Goal: Information Seeking & Learning: Check status

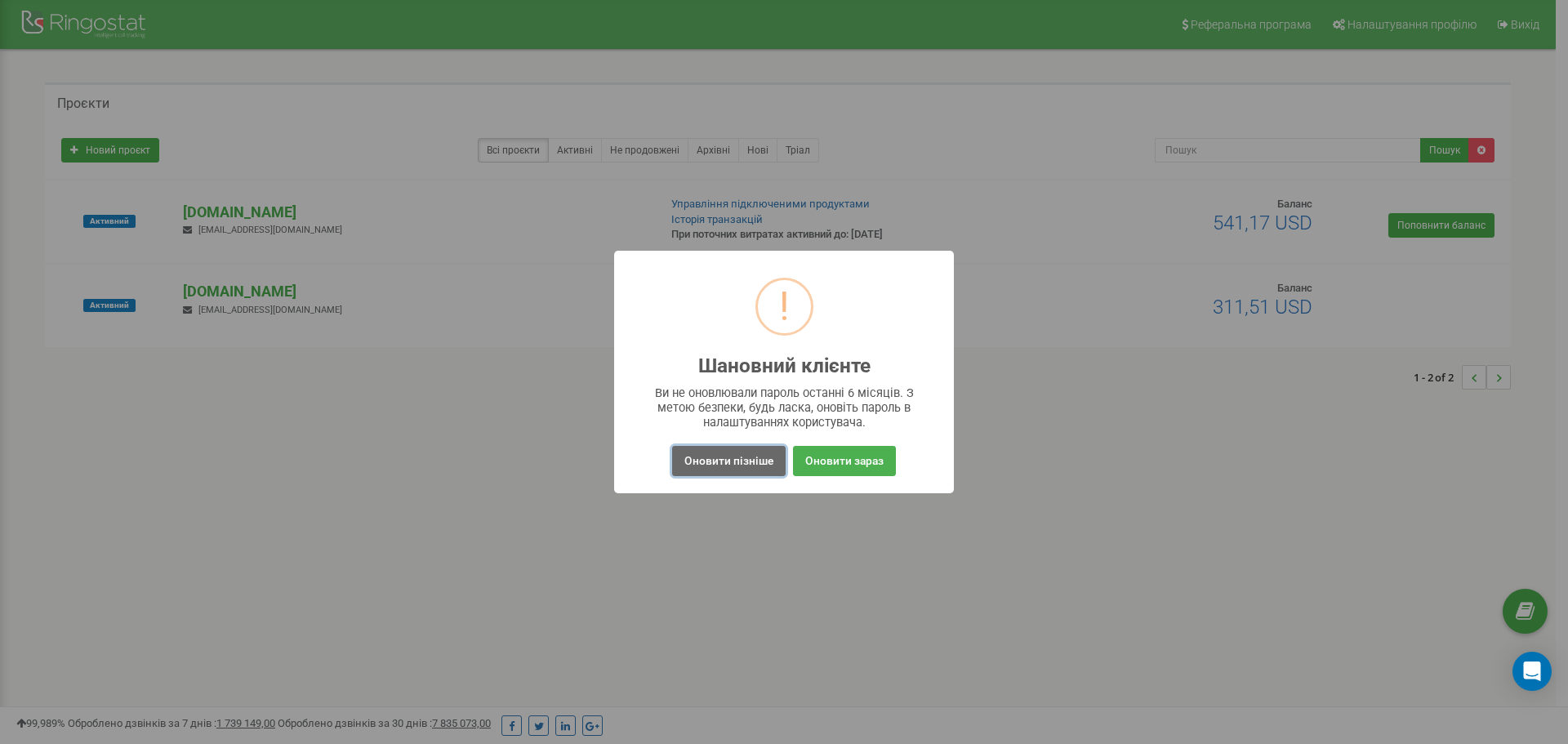
click at [742, 463] on button "Оновити пізніше" at bounding box center [728, 460] width 113 height 30
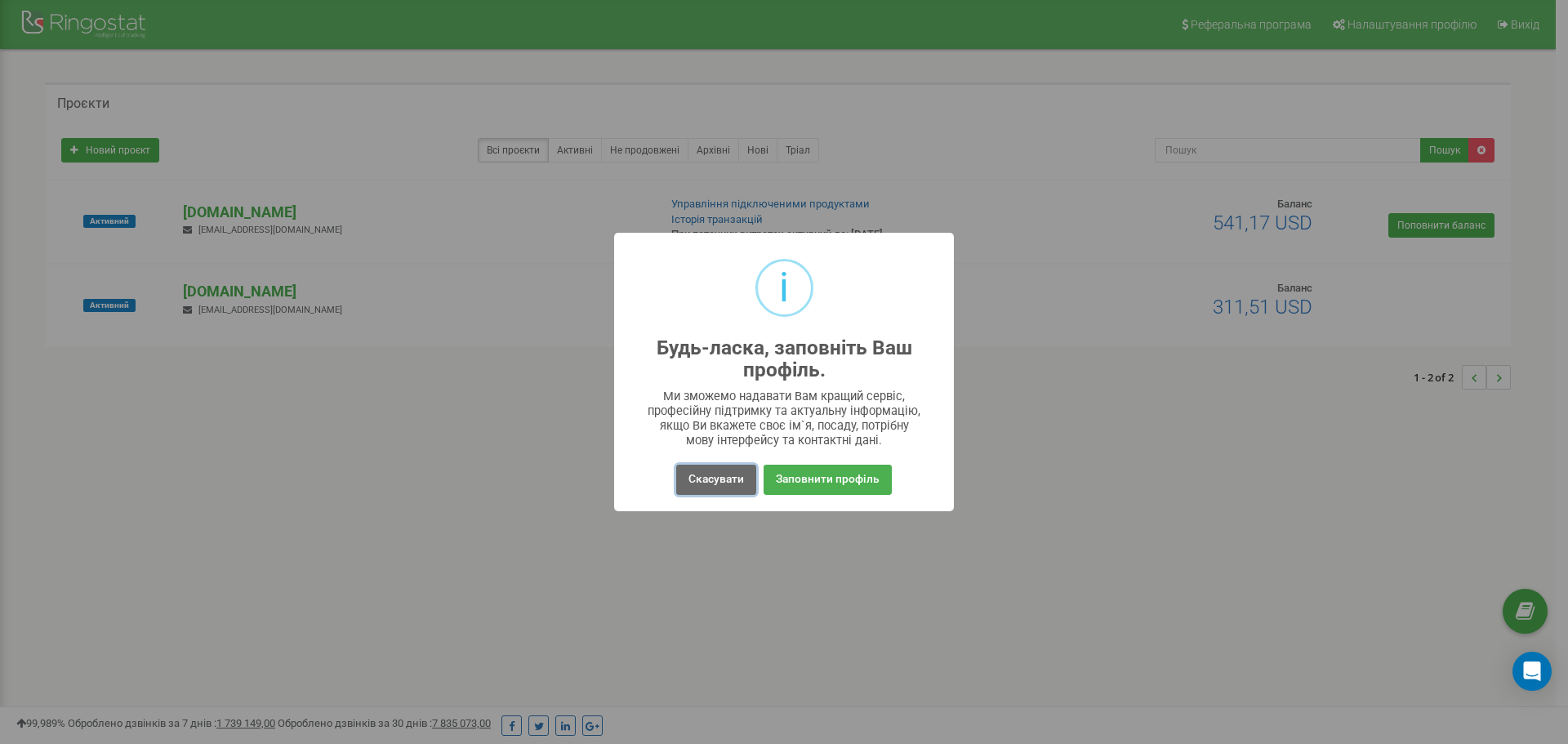
click at [717, 488] on button "Скасувати" at bounding box center [716, 480] width 80 height 30
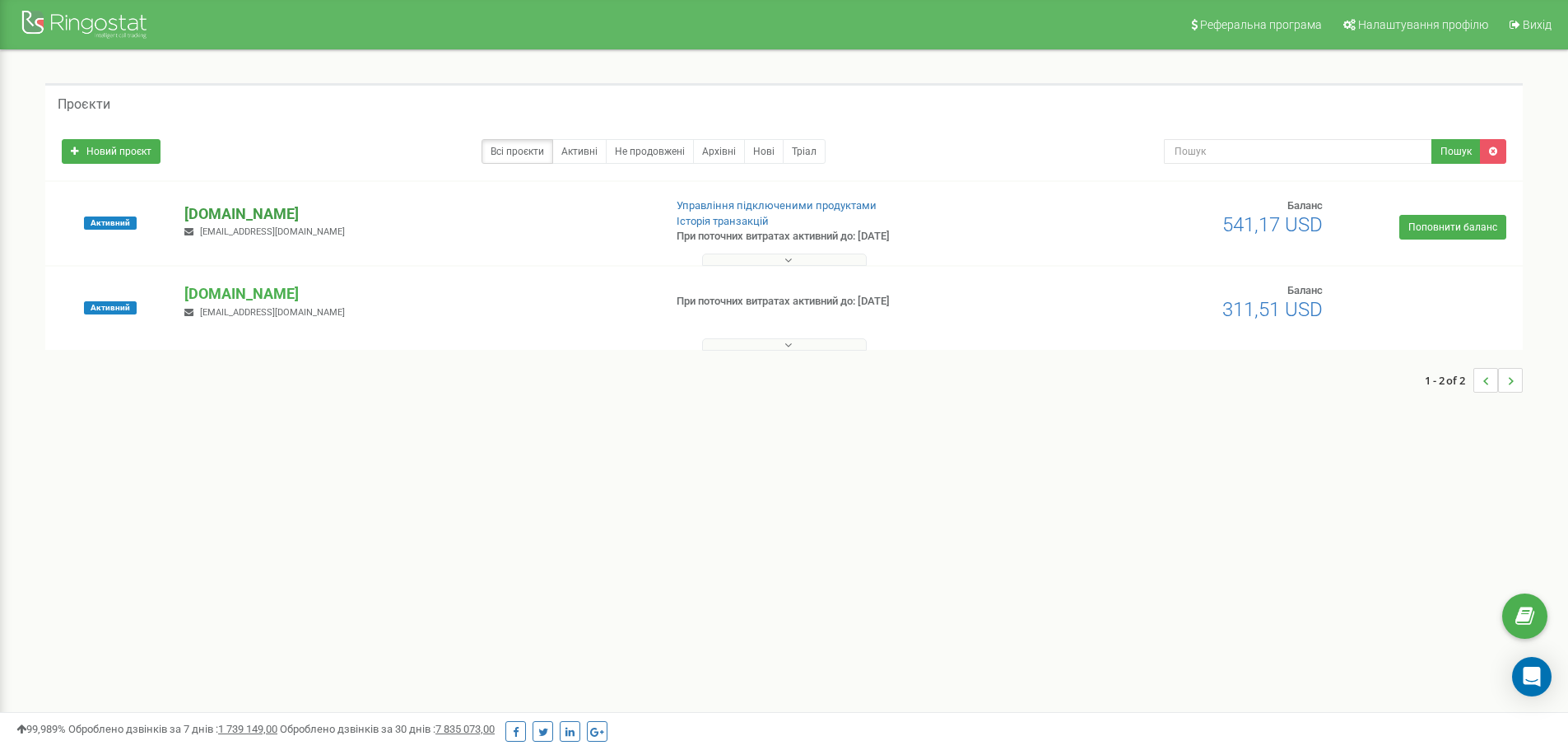
click at [215, 213] on p "[DOMAIN_NAME]" at bounding box center [417, 214] width 465 height 21
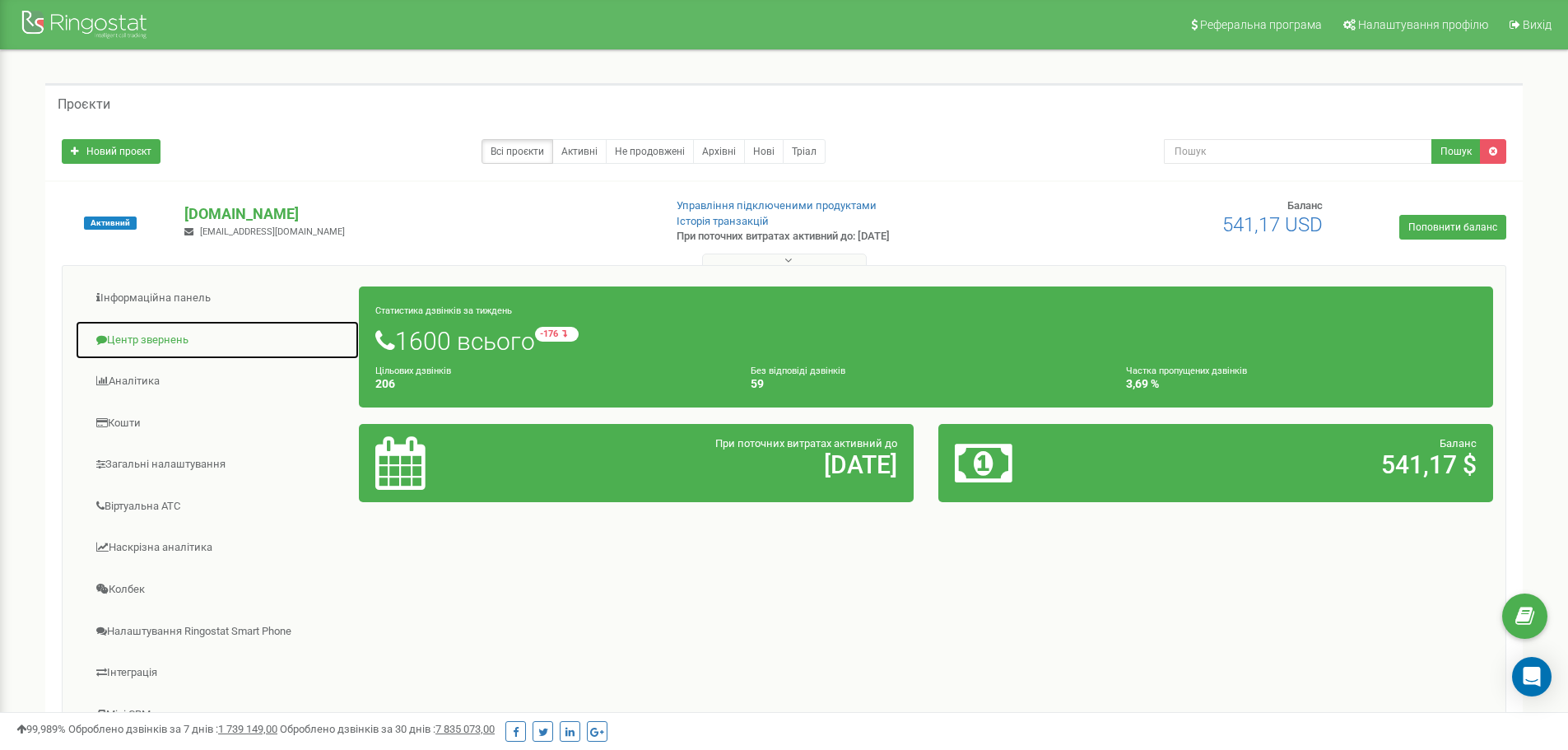
click at [138, 334] on link "Центр звернень" at bounding box center [218, 340] width 285 height 40
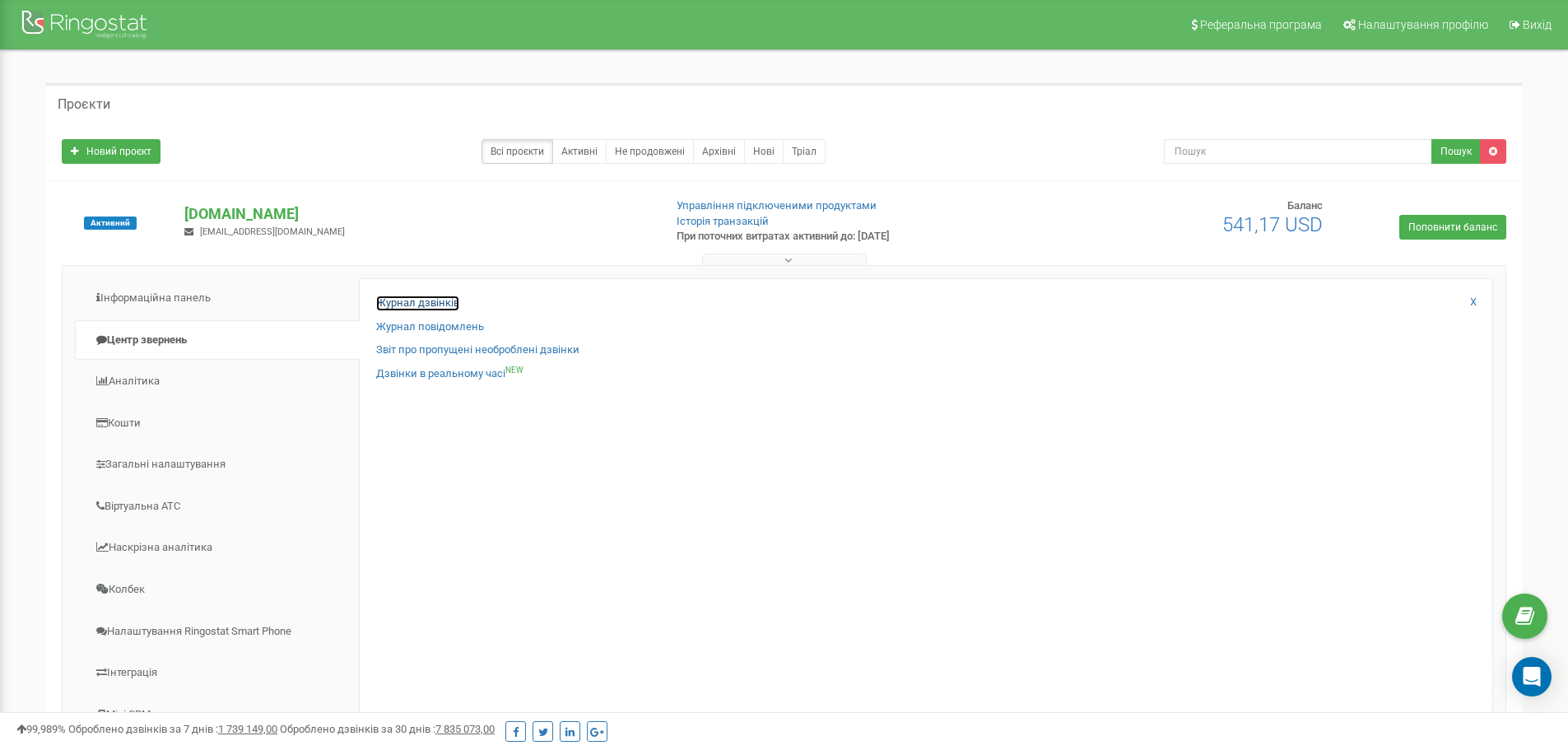
click at [406, 307] on link "Журнал дзвінків" at bounding box center [417, 304] width 83 height 16
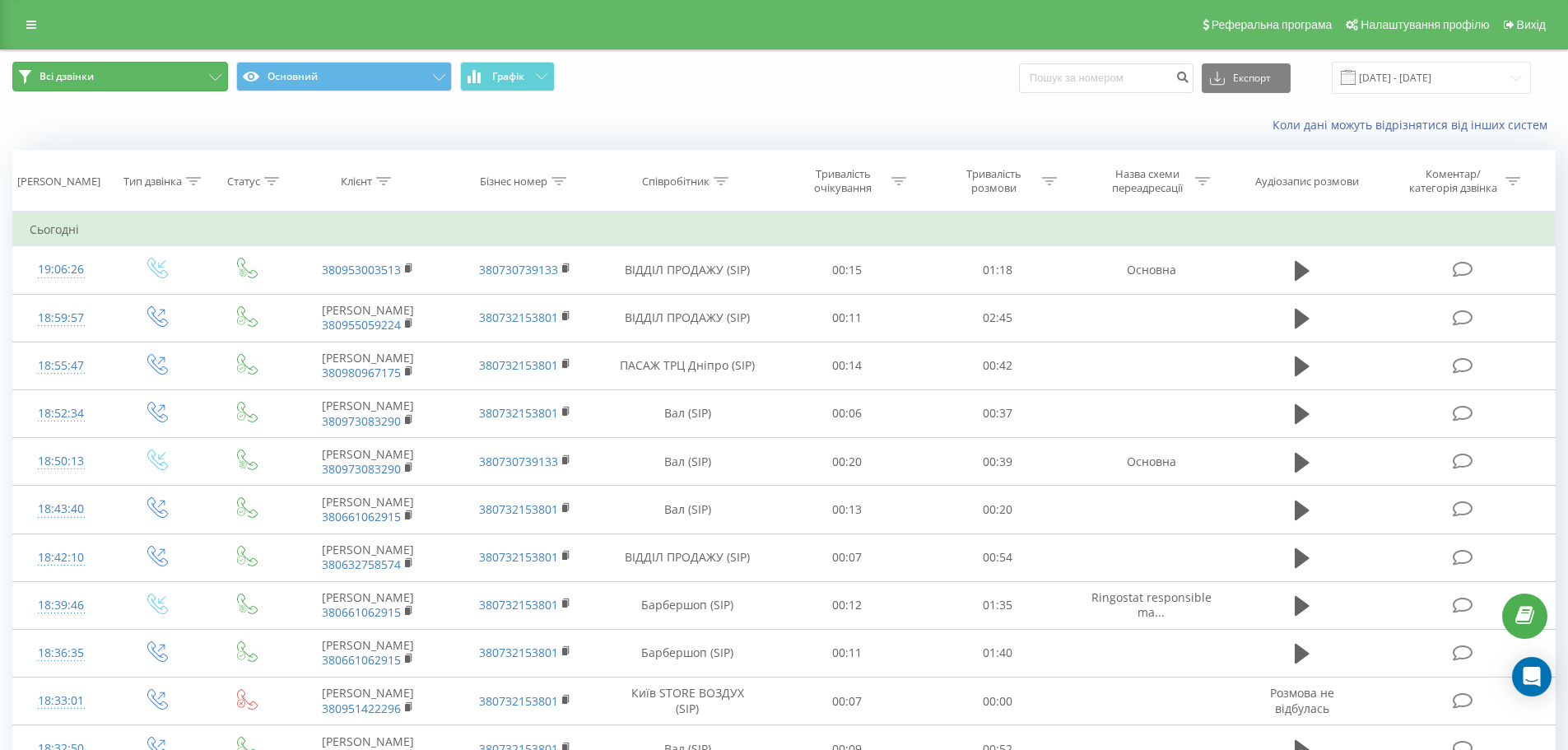
click at [149, 72] on button "Всі дзвінки" at bounding box center [120, 76] width 216 height 29
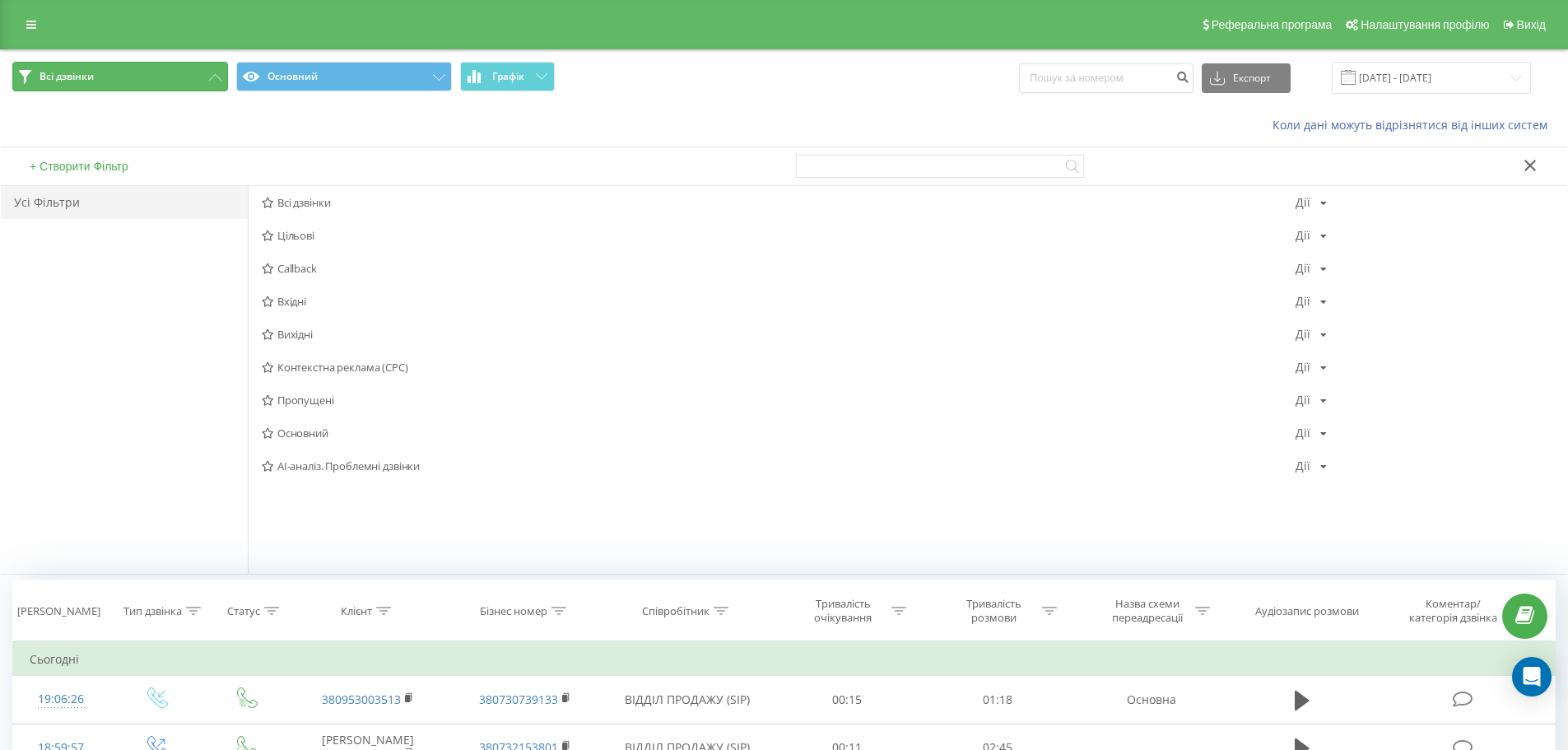
click at [149, 72] on button "Всі дзвінки" at bounding box center [120, 76] width 216 height 29
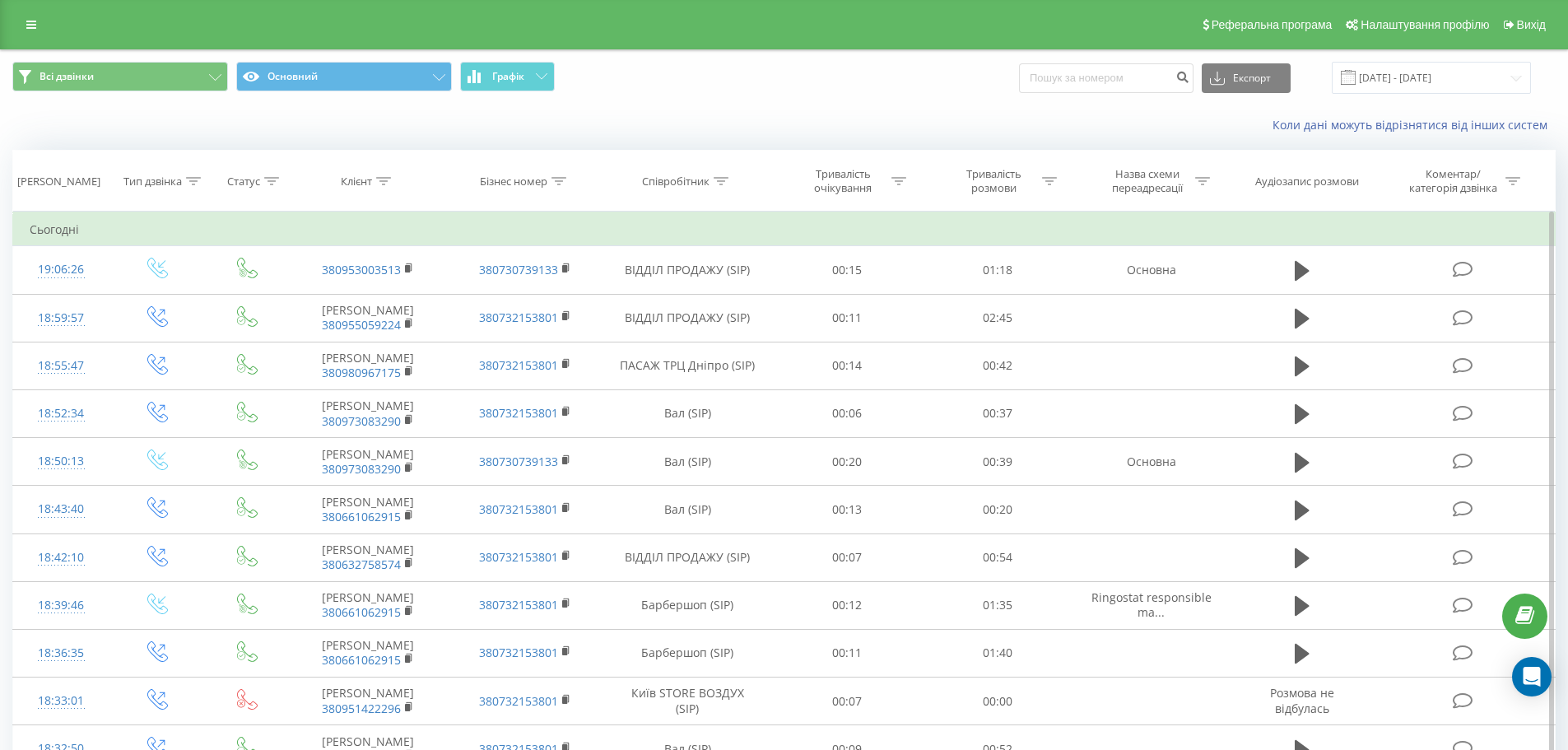
click at [36, 233] on td "Сьогодні" at bounding box center [784, 229] width 1543 height 33
click at [41, 182] on div "[PERSON_NAME]" at bounding box center [59, 182] width 83 height 14
click at [103, 86] on button "Всі дзвінки" at bounding box center [120, 76] width 216 height 29
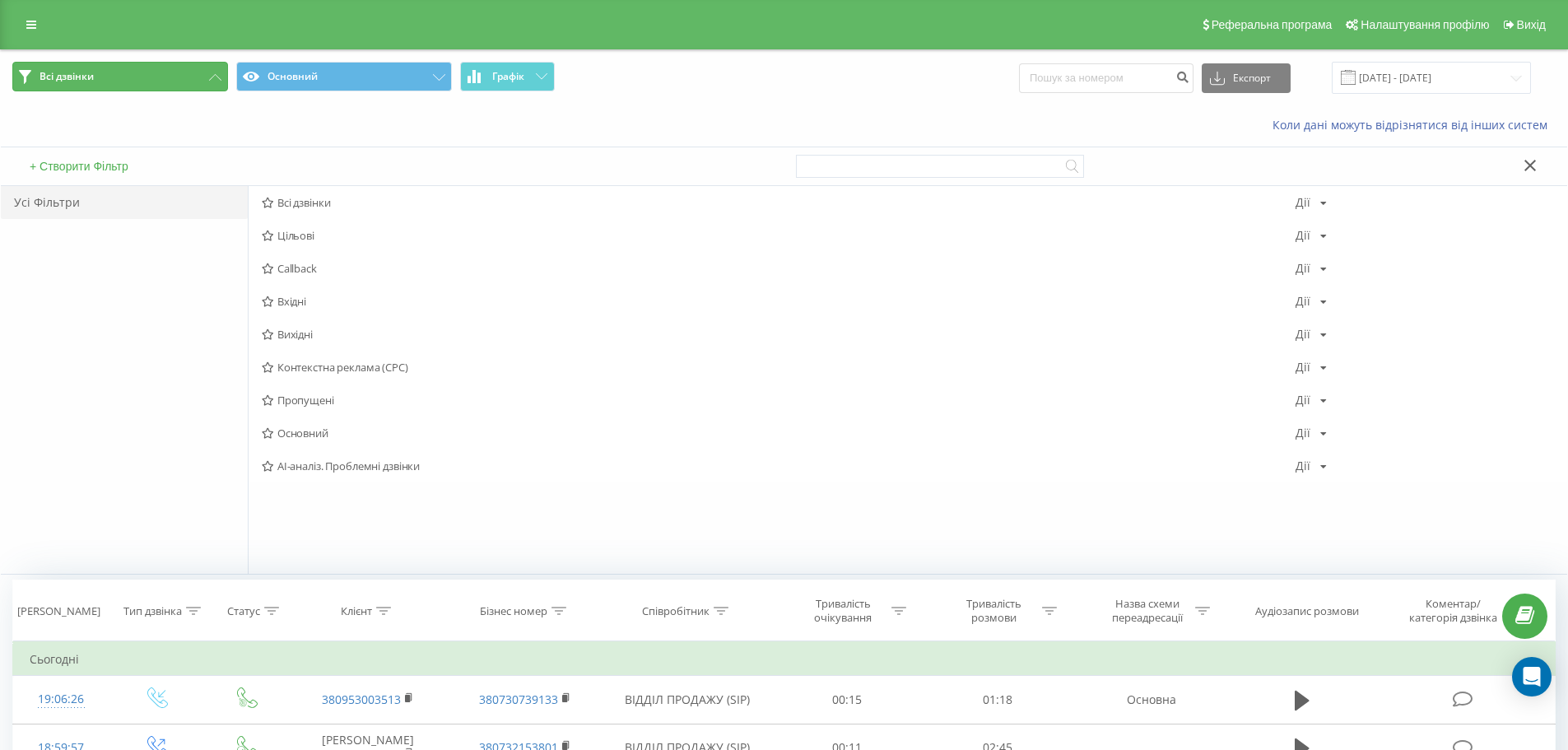
click at [103, 86] on button "Всі дзвінки" at bounding box center [120, 76] width 216 height 29
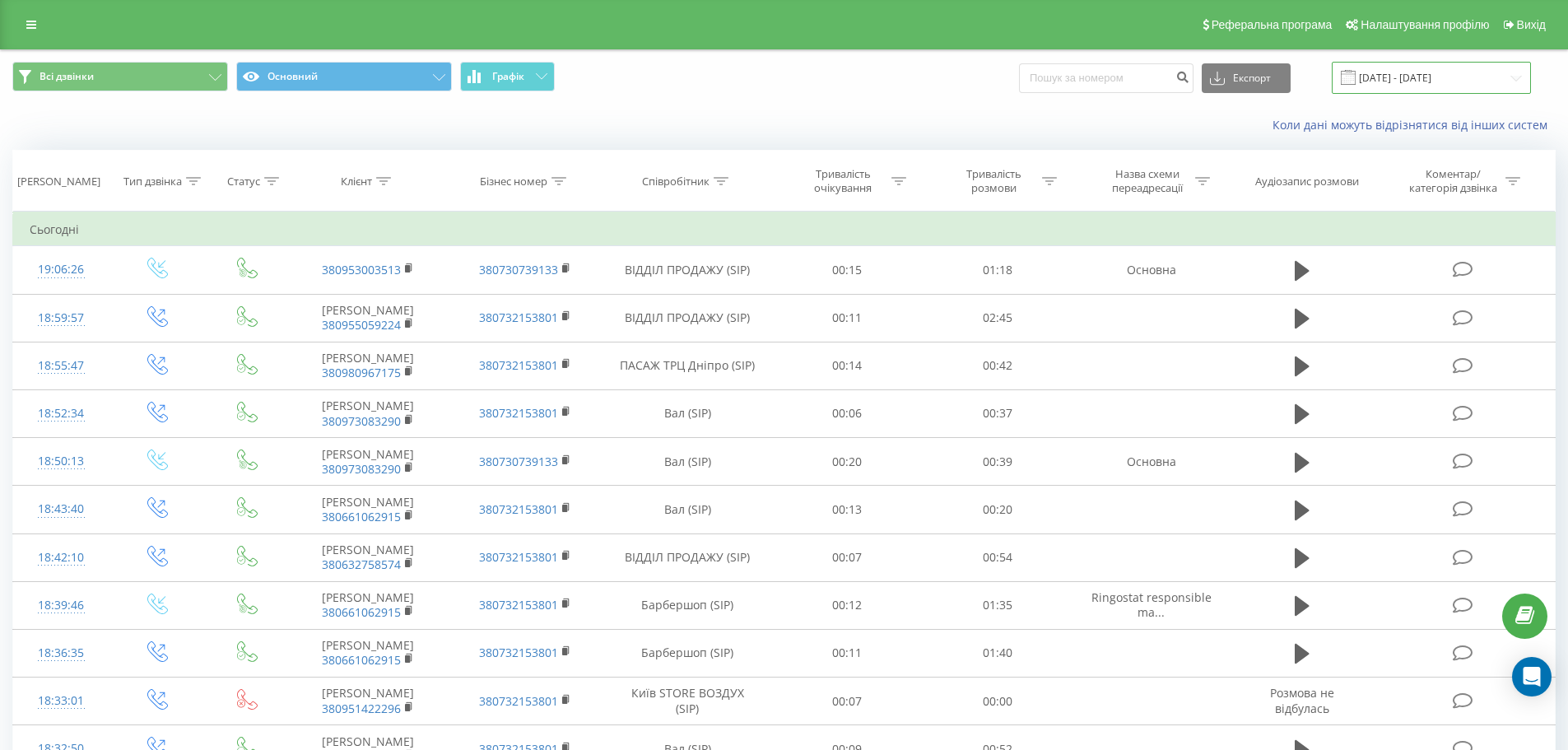
click at [1480, 63] on input "[DATE] - [DATE]" at bounding box center [1431, 77] width 199 height 32
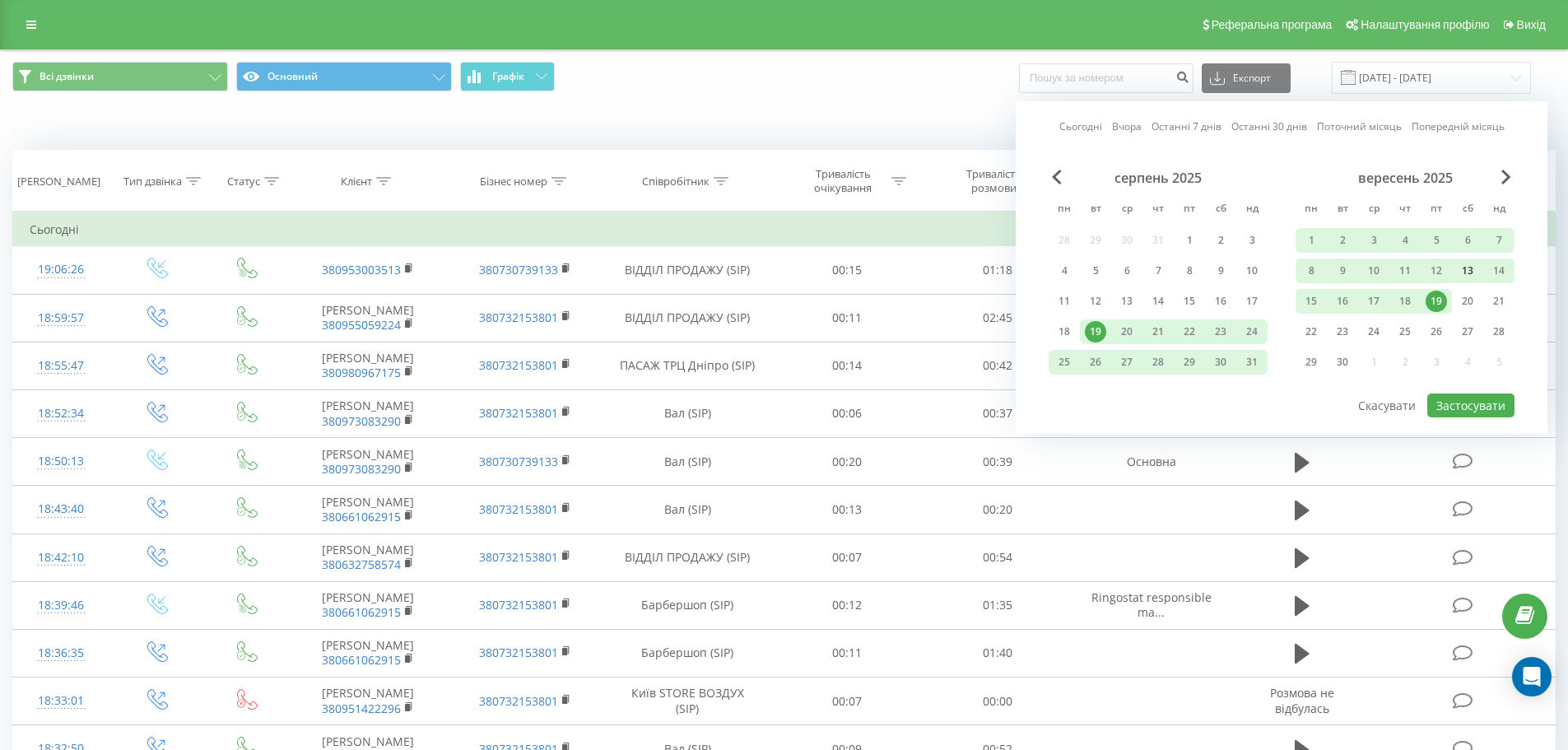
click at [1465, 271] on div "13" at bounding box center [1467, 271] width 21 height 21
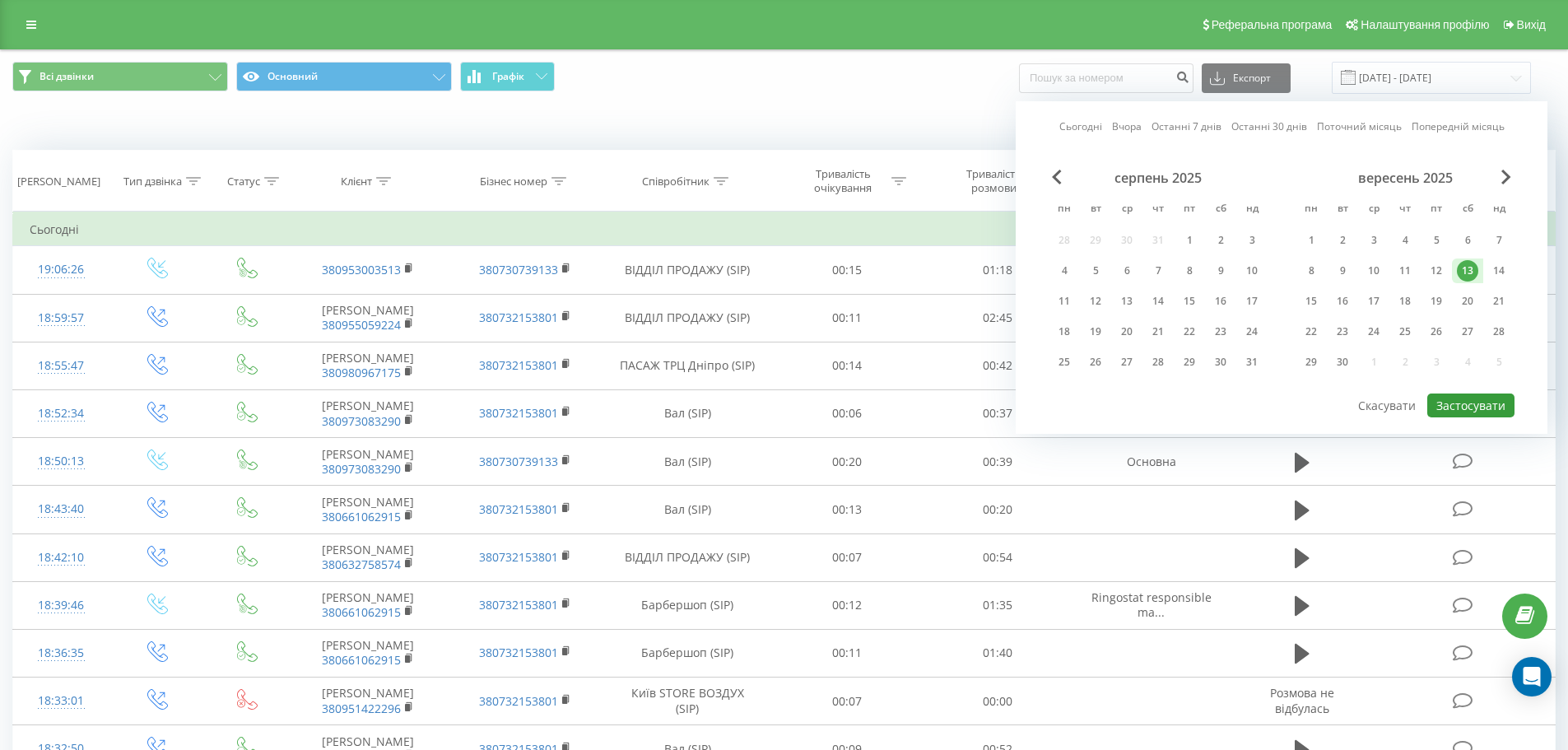
click at [1470, 401] on button "Застосувати" at bounding box center [1470, 405] width 87 height 23
type input "[DATE] - [DATE]"
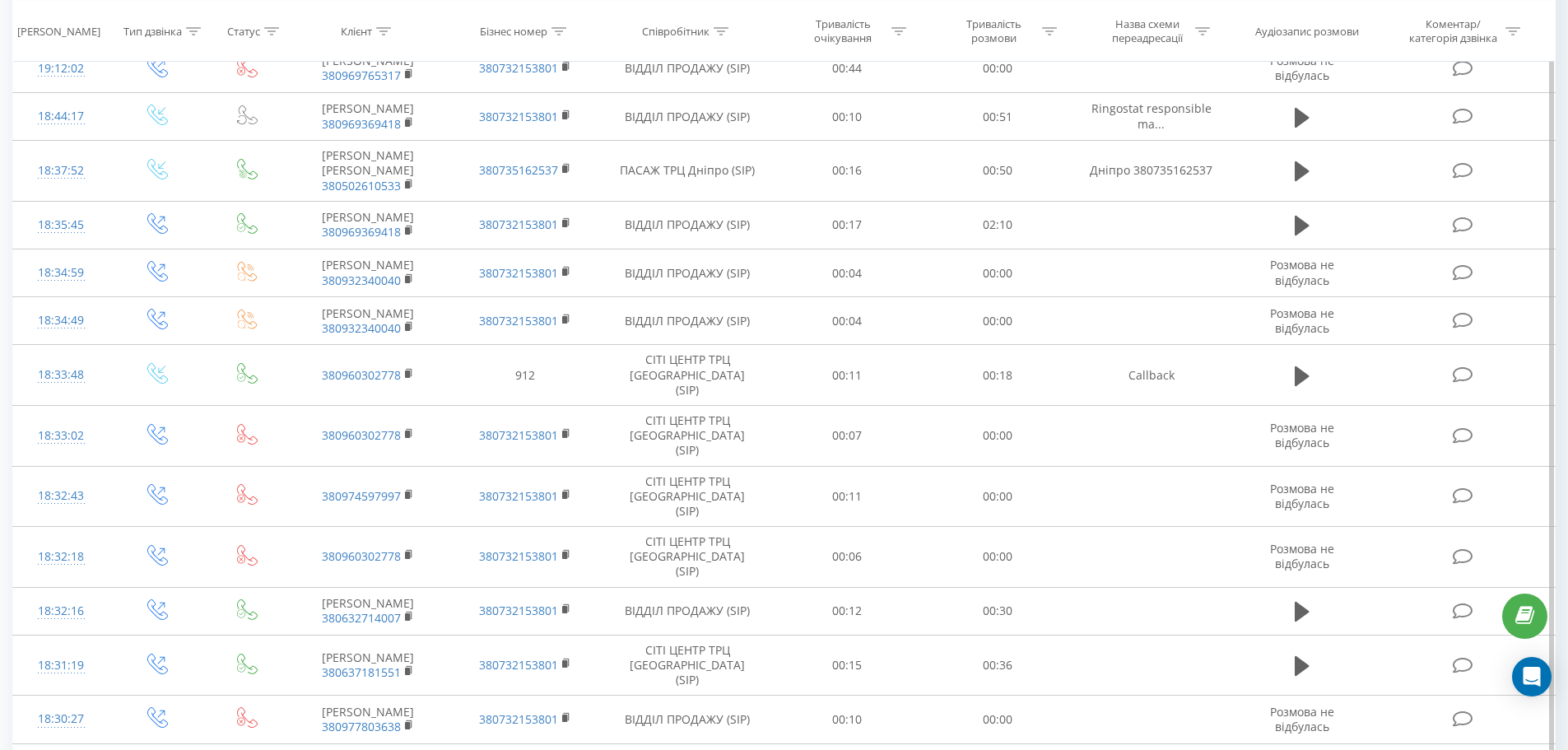
scroll to position [756, 0]
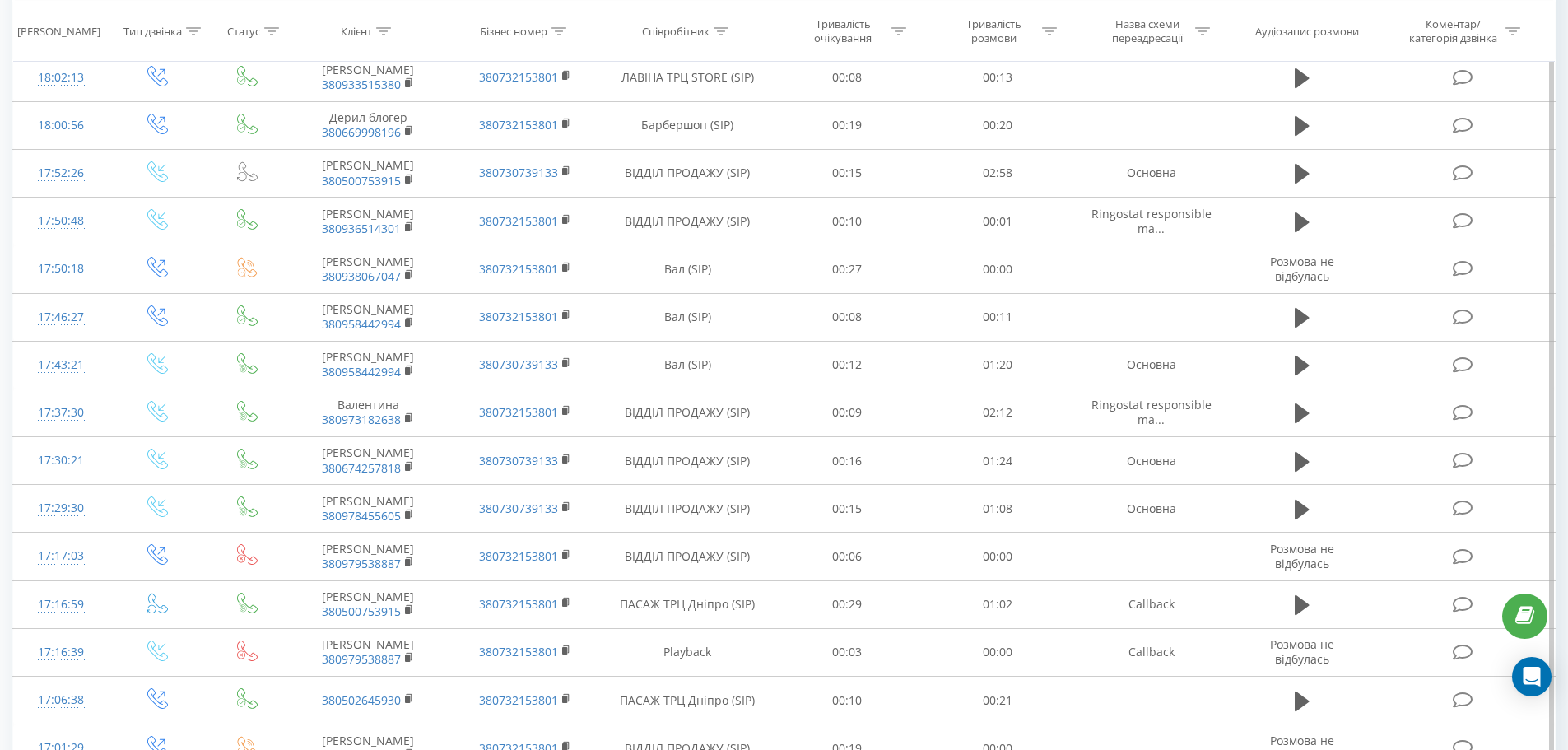
scroll to position [781, 0]
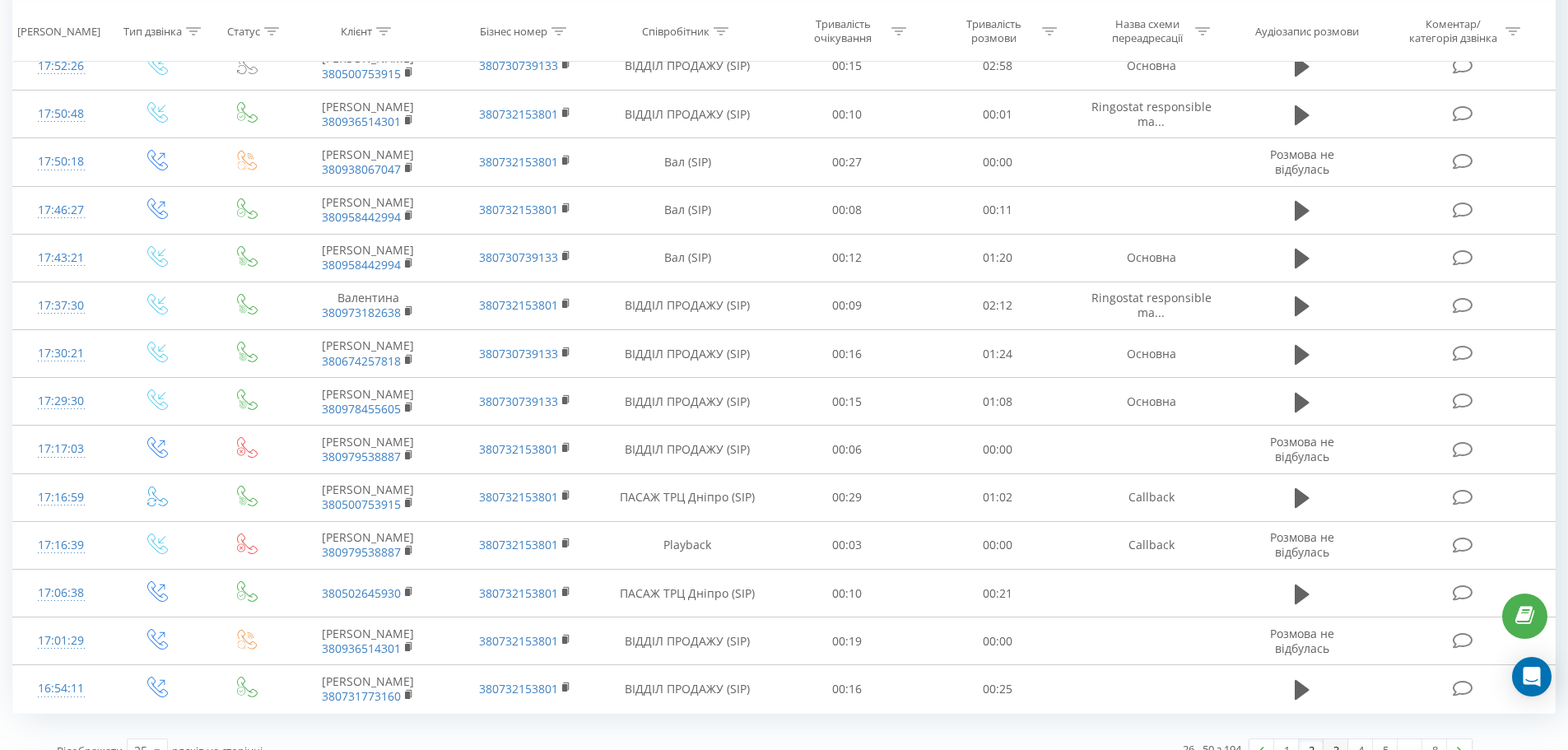
click at [1341, 739] on link "3" at bounding box center [1336, 751] width 24 height 23
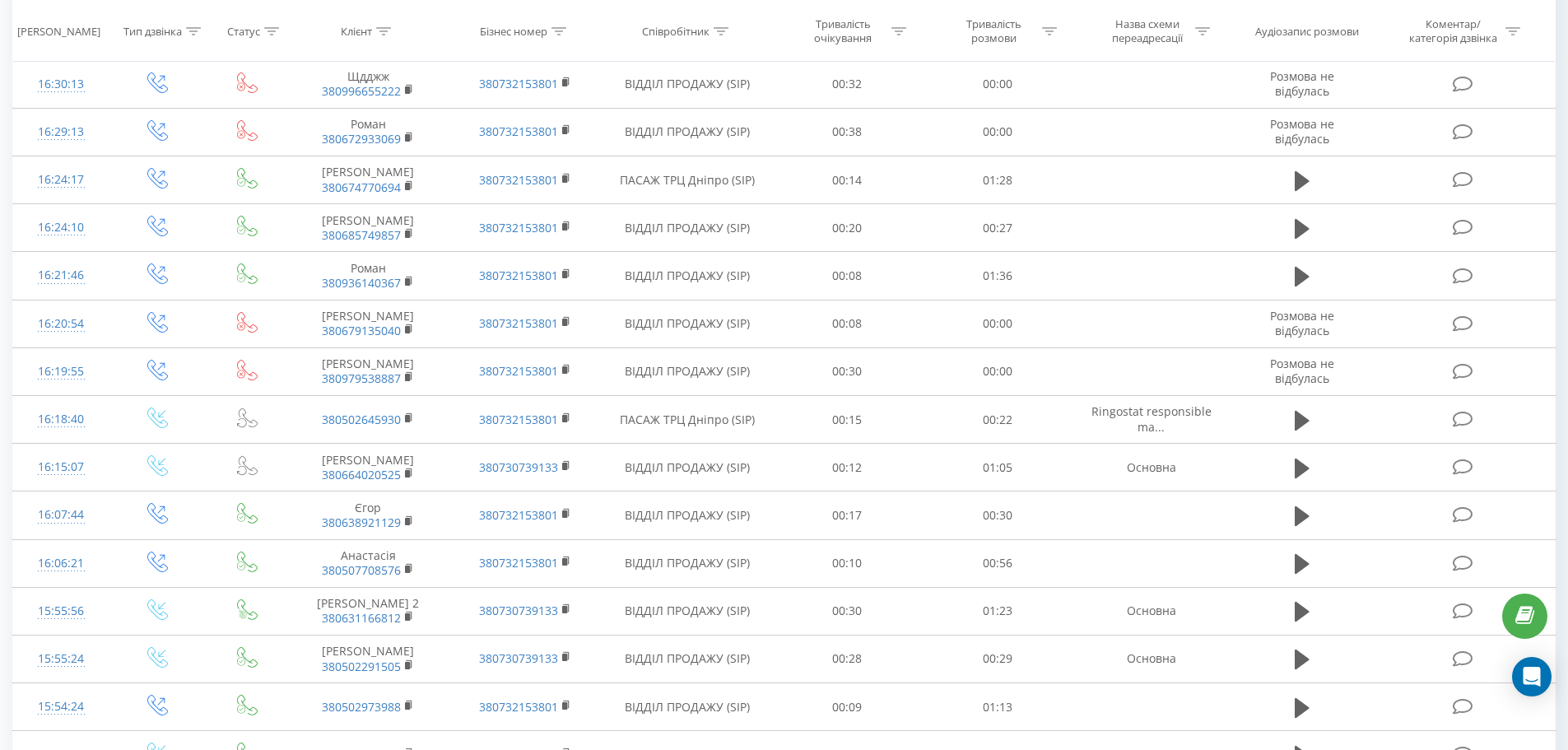
scroll to position [769, 0]
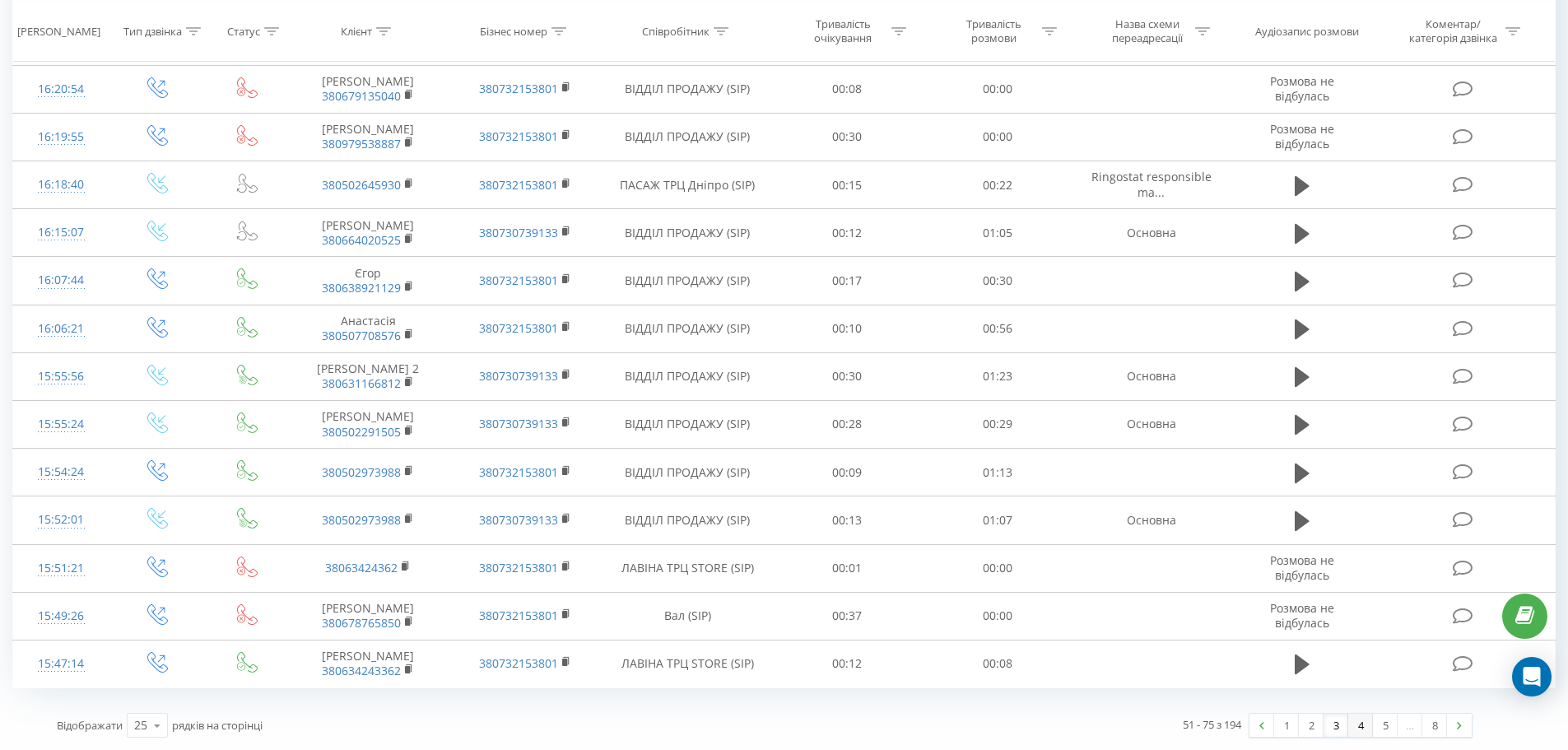
click at [1357, 731] on link "4" at bounding box center [1360, 726] width 24 height 23
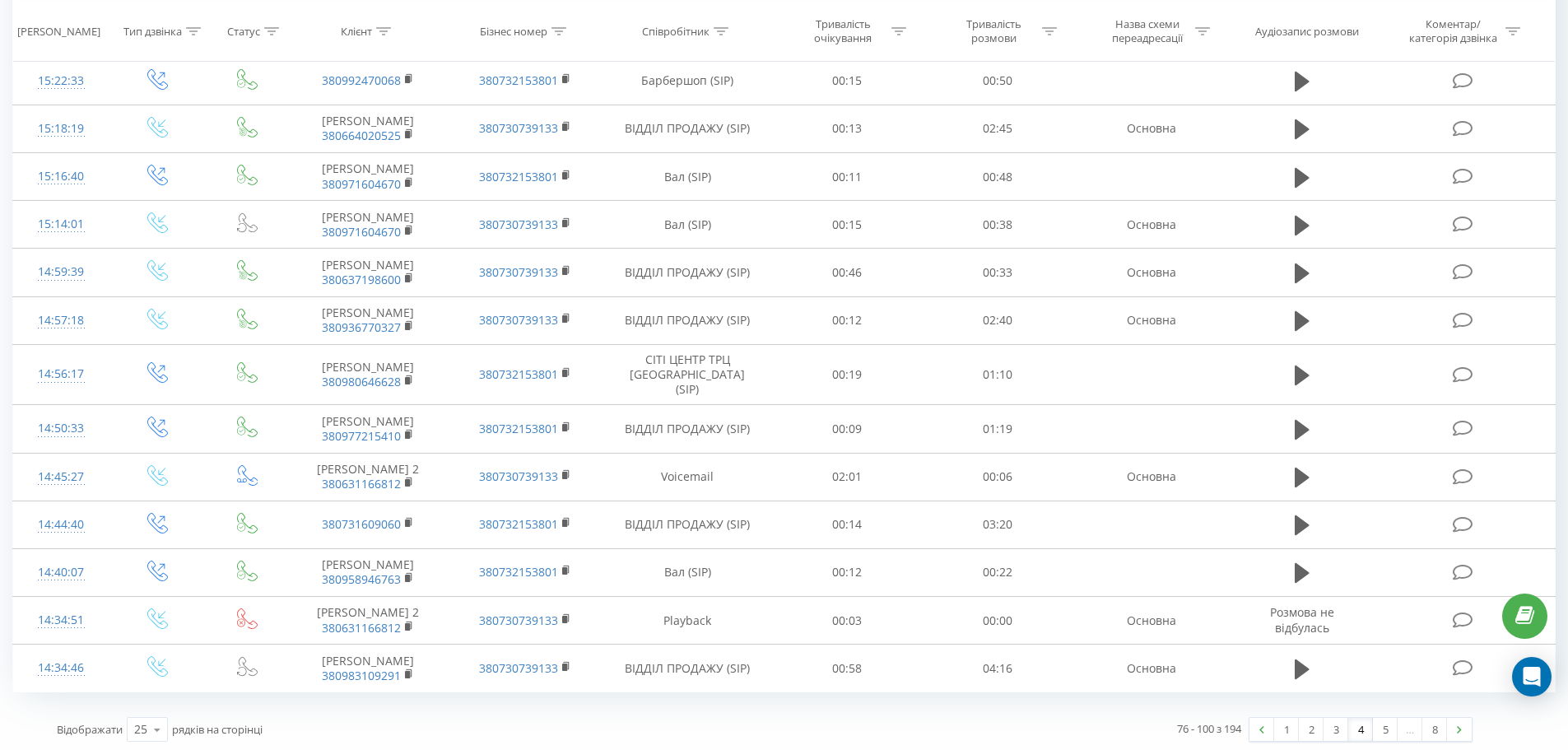
scroll to position [769, 0]
click at [1382, 726] on link "5" at bounding box center [1384, 726] width 24 height 23
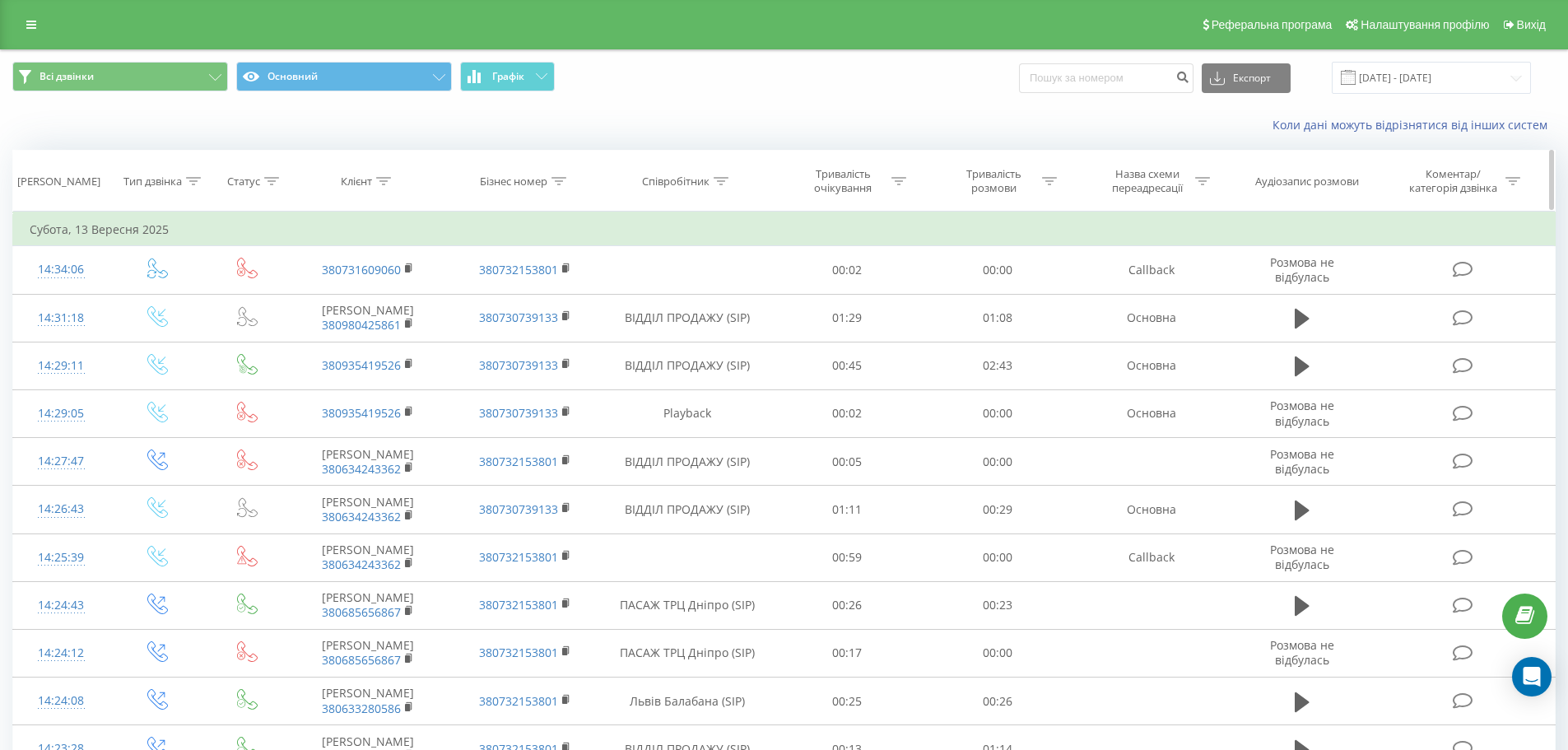
click at [379, 177] on icon at bounding box center [383, 181] width 15 height 8
click at [389, 181] on icon at bounding box center [383, 181] width 15 height 8
click at [213, 76] on icon at bounding box center [215, 77] width 13 height 7
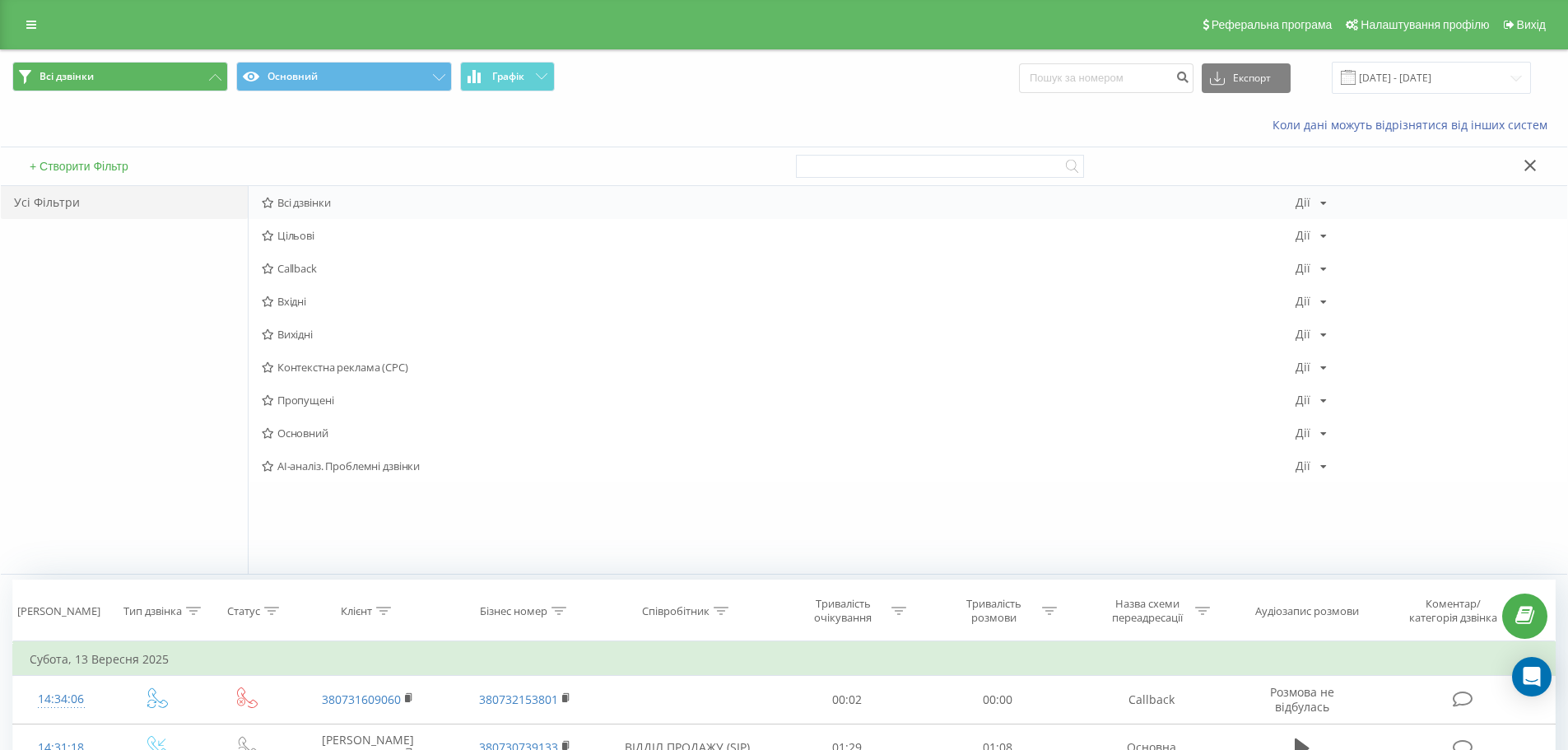
click at [303, 213] on div "Всі дзвінки [PERSON_NAME] Копіювати Видалити За замовчуванням Поділитися" at bounding box center [908, 203] width 1319 height 33
click at [266, 202] on icon at bounding box center [268, 202] width 13 height 11
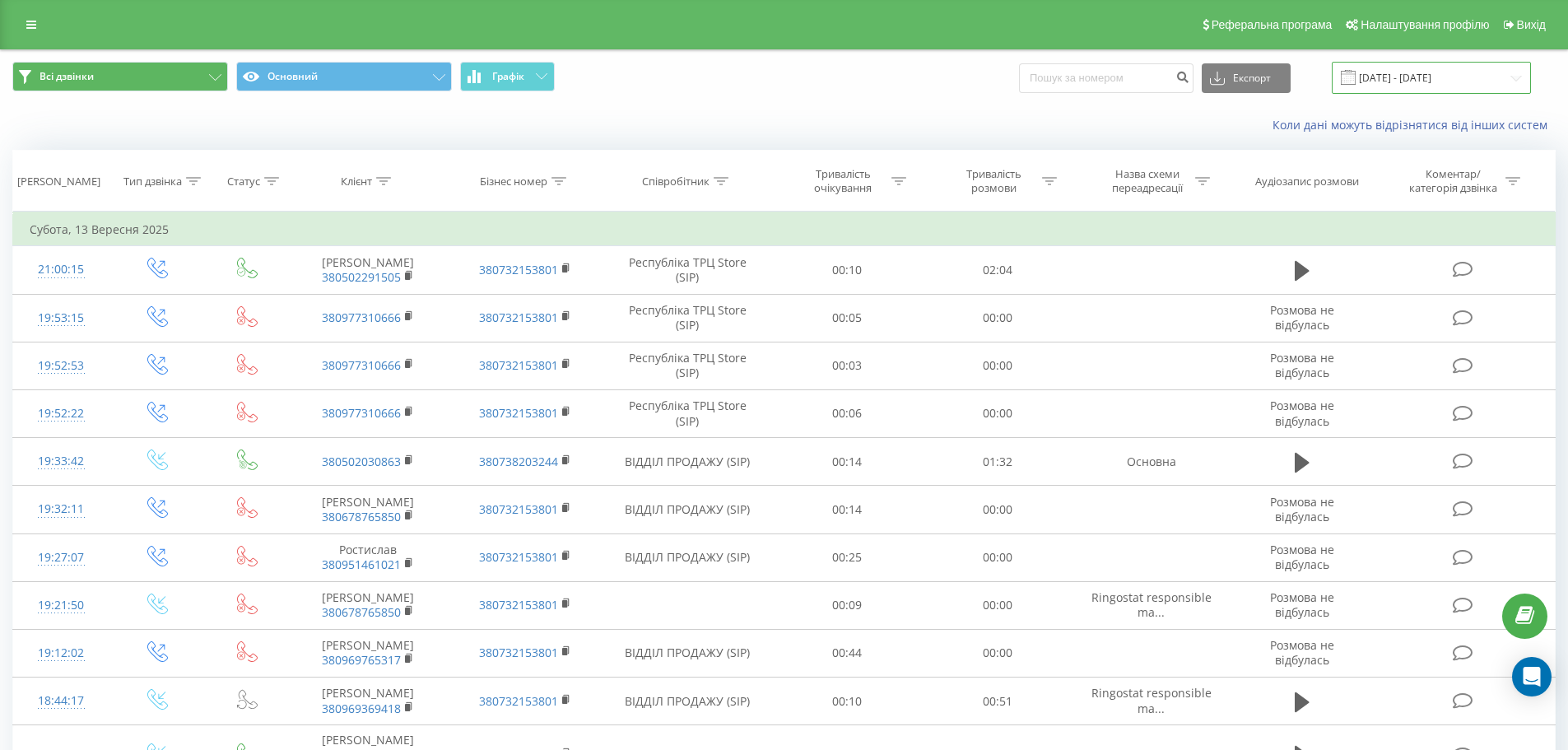
click at [1448, 68] on input "[DATE] - [DATE]" at bounding box center [1431, 77] width 199 height 32
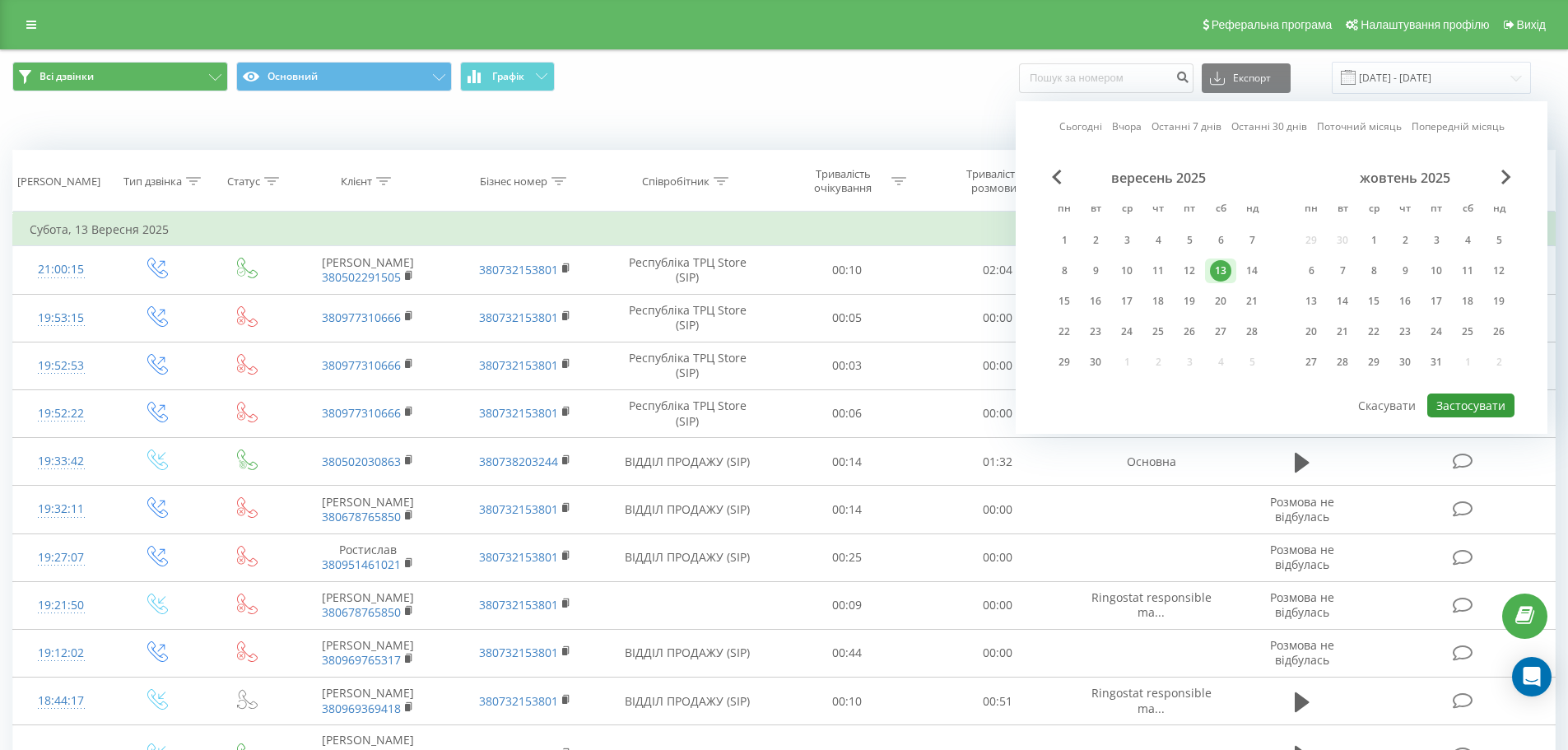
click at [1463, 412] on button "Застосувати" at bounding box center [1470, 405] width 87 height 23
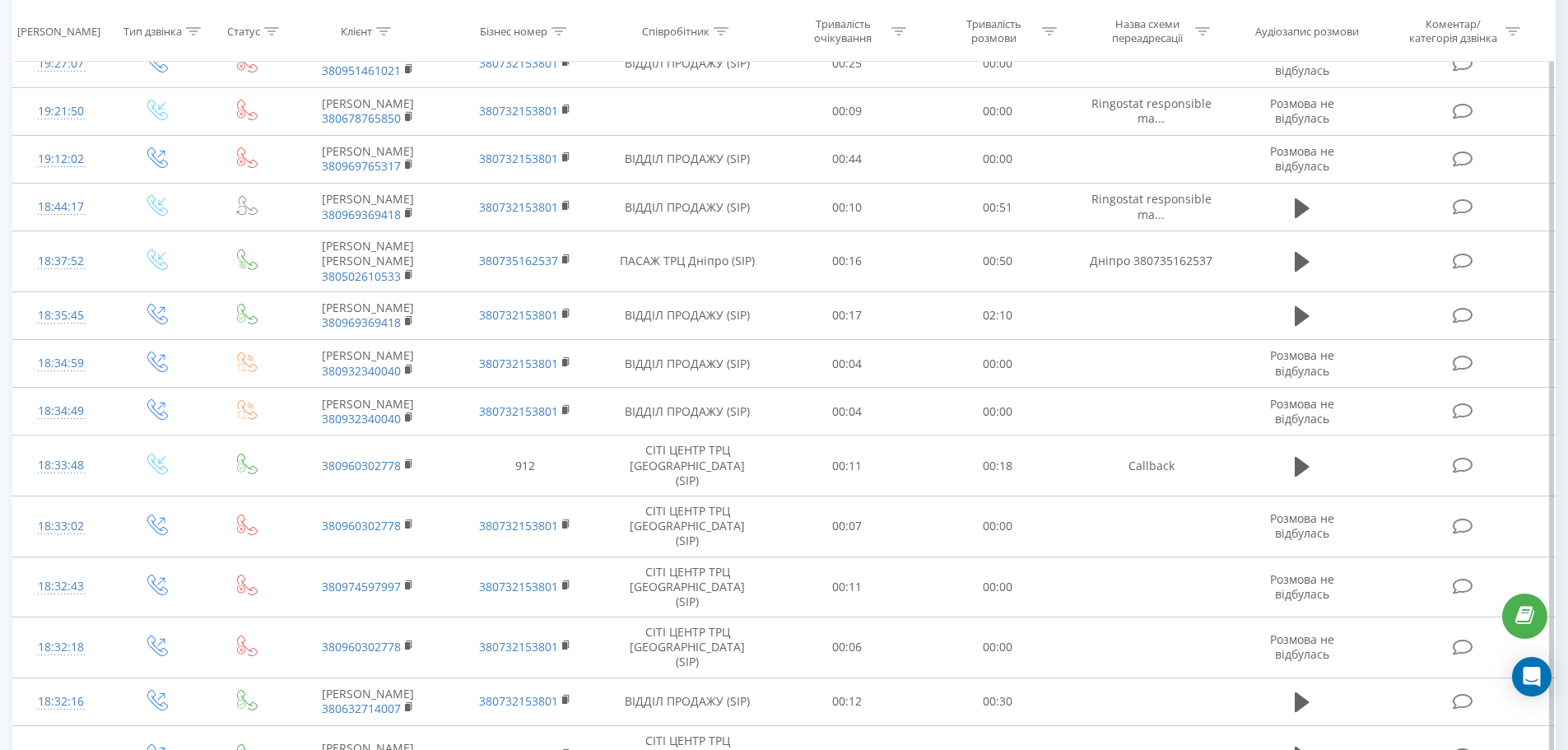
scroll to position [756, 0]
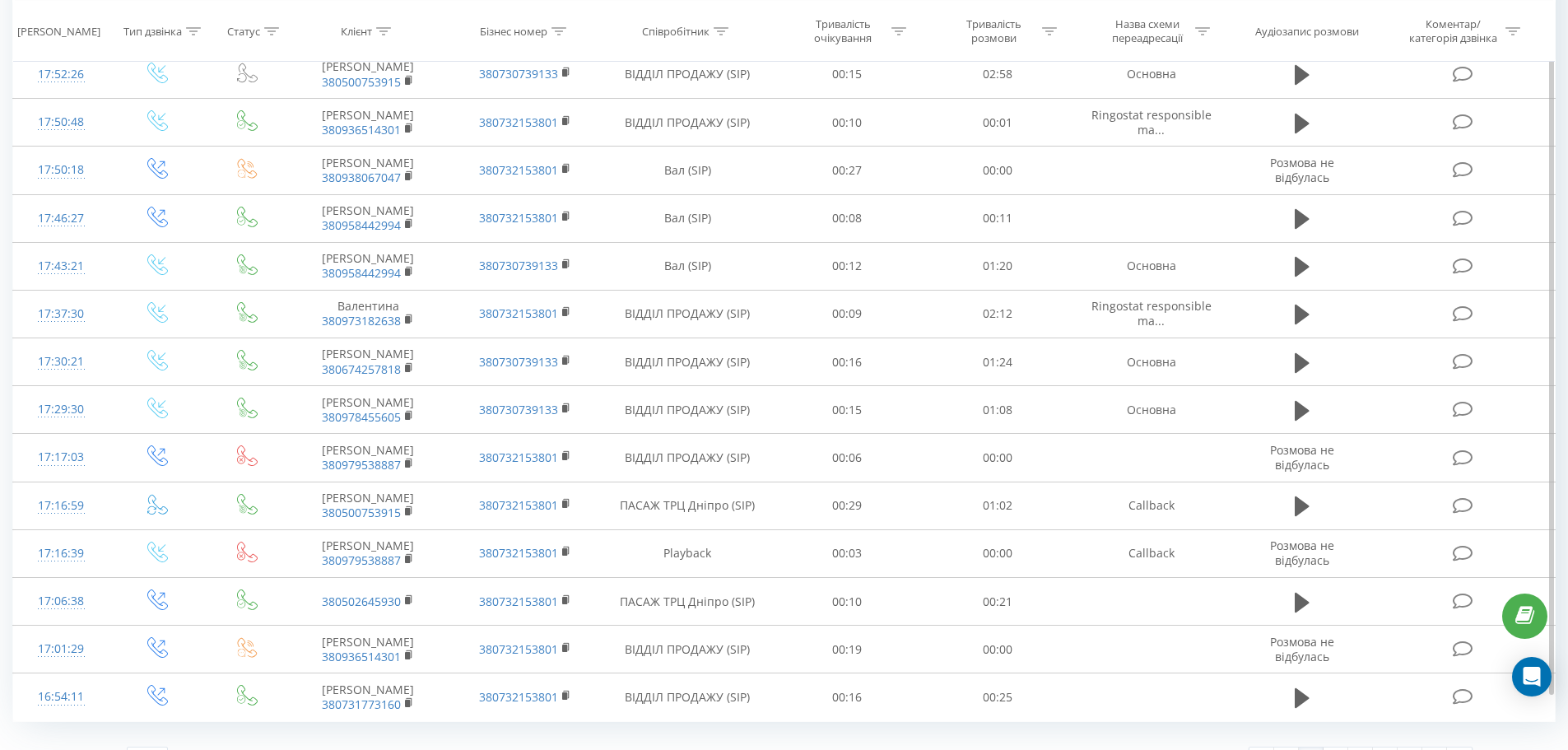
scroll to position [781, 0]
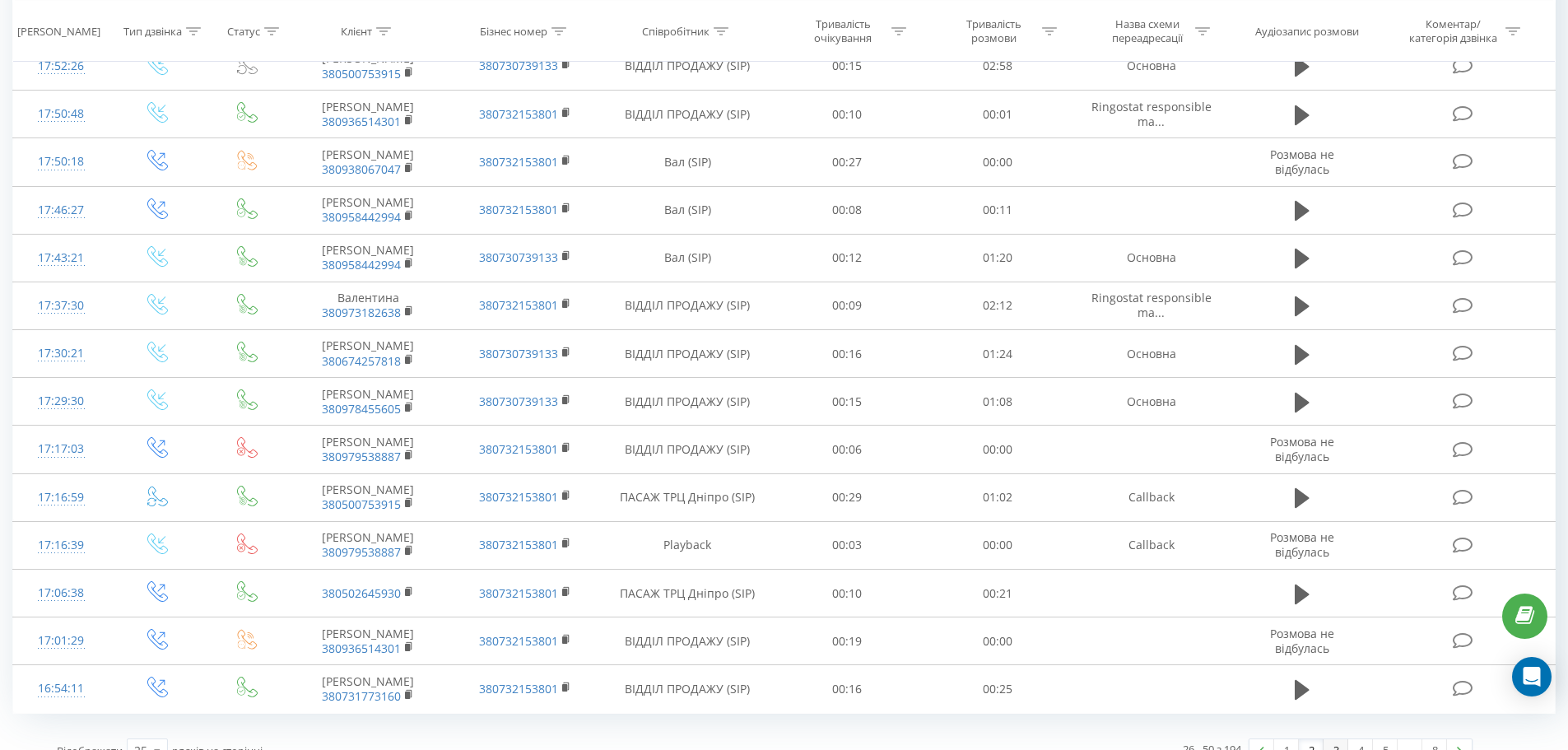
click at [1341, 739] on link "3" at bounding box center [1336, 751] width 24 height 23
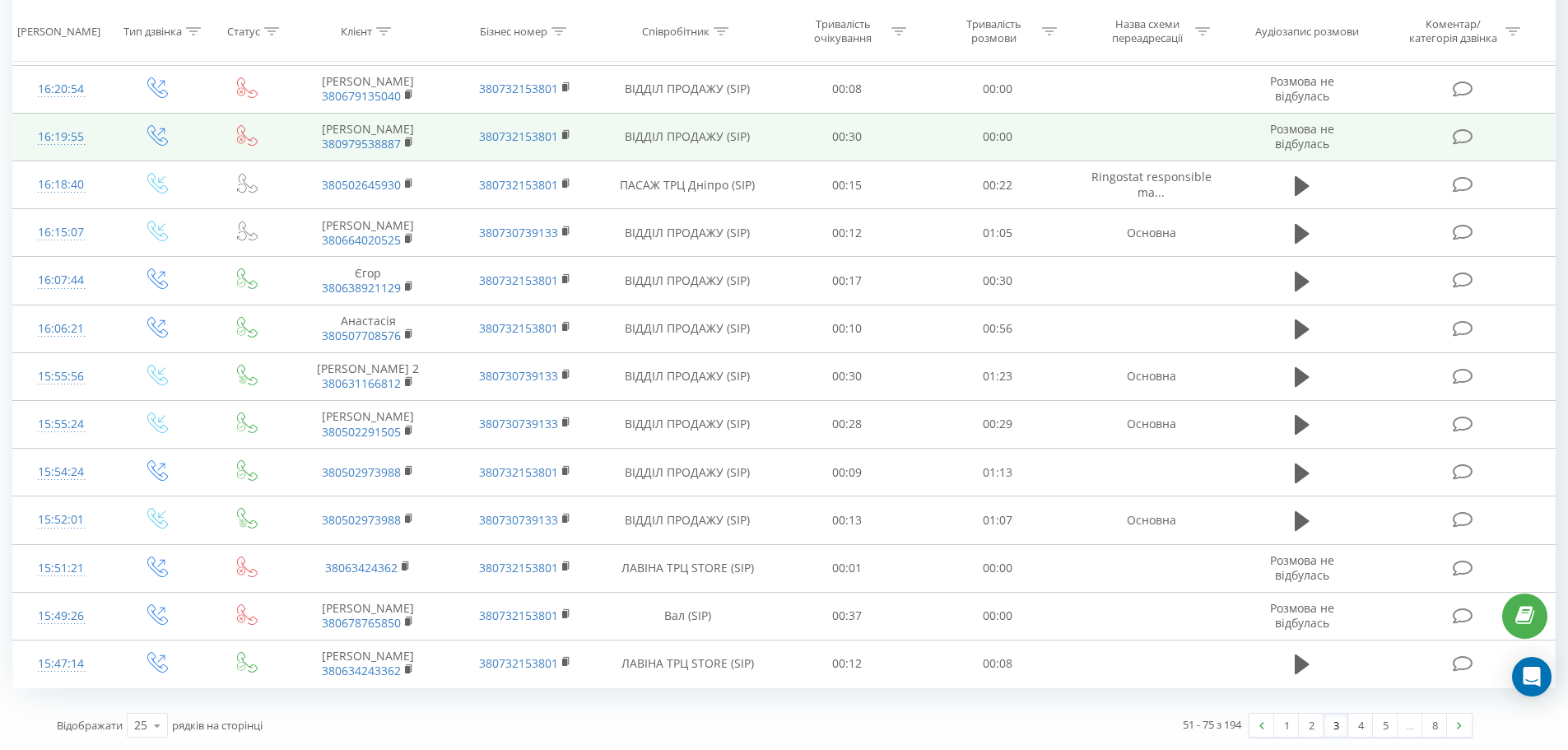
scroll to position [769, 0]
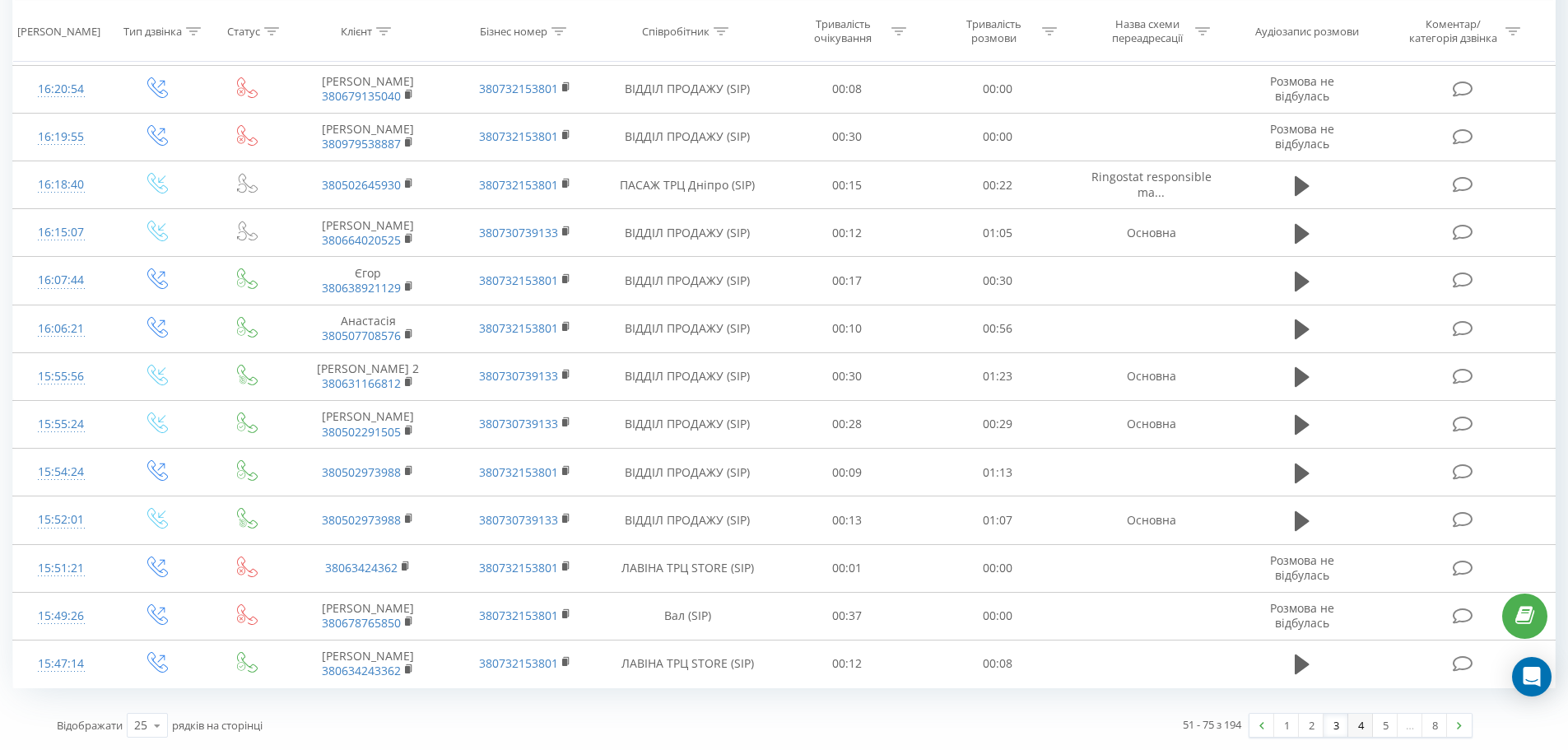
click at [1360, 720] on link "4" at bounding box center [1360, 726] width 24 height 23
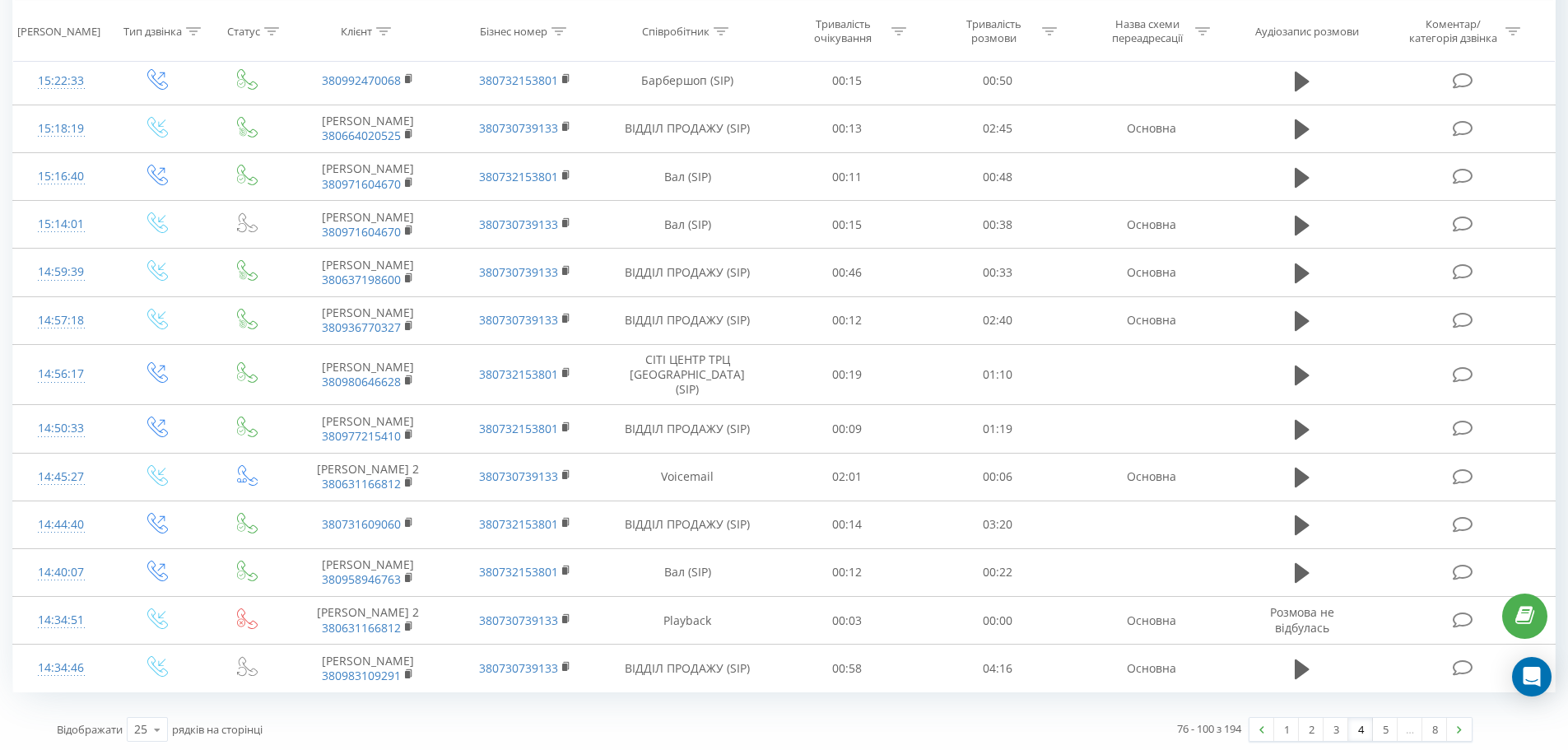
scroll to position [769, 0]
click at [1387, 730] on link "5" at bounding box center [1384, 726] width 24 height 23
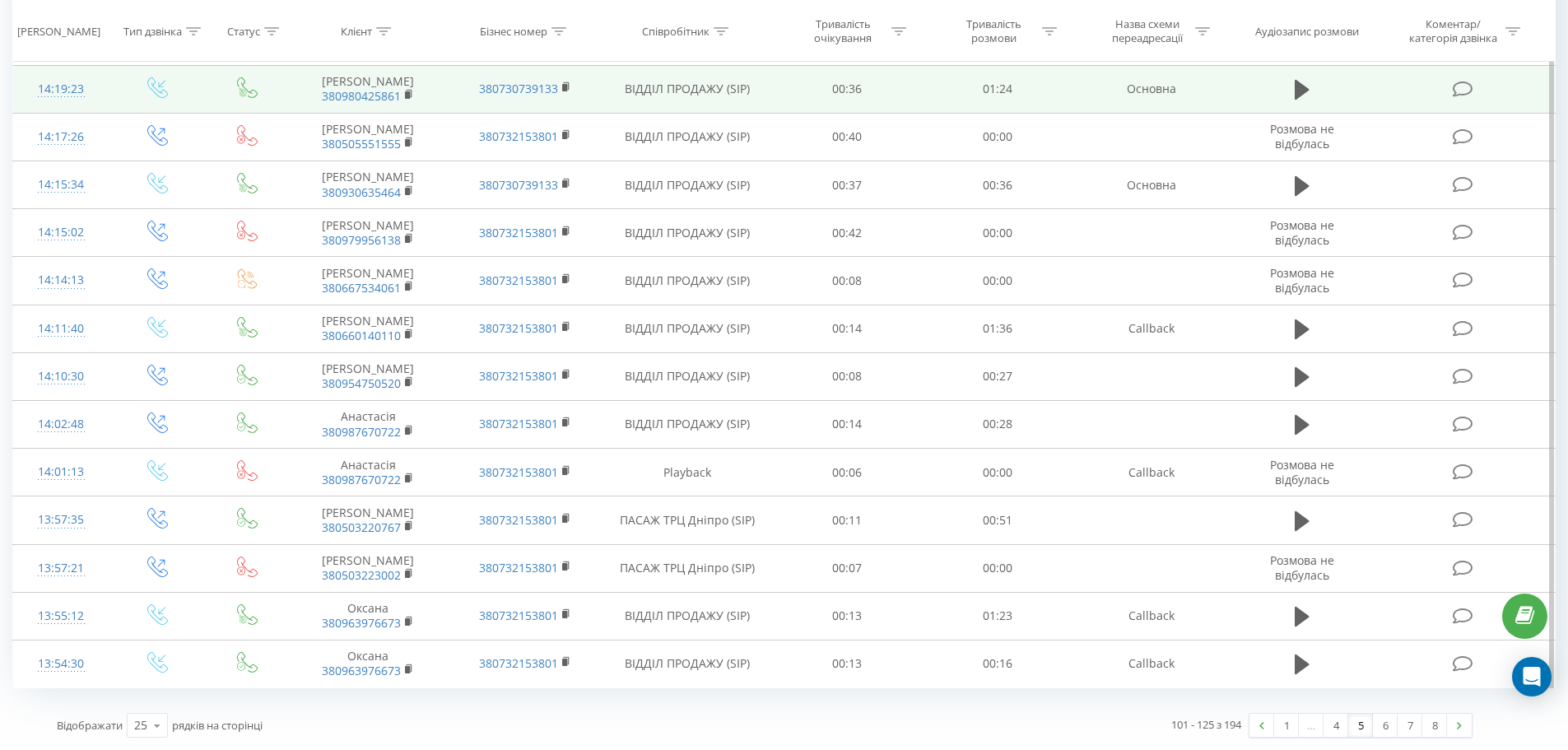
scroll to position [781, 0]
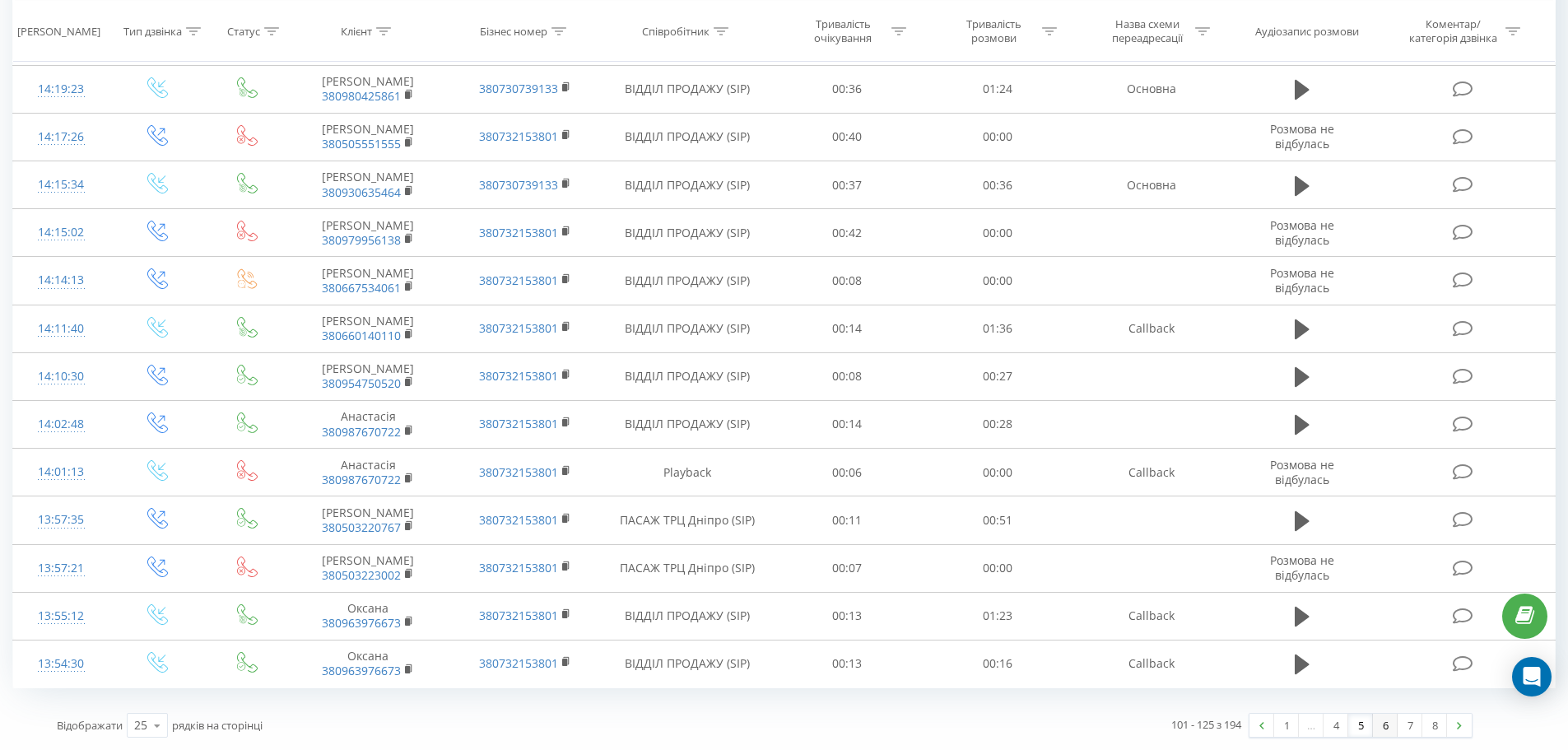
click at [1384, 723] on link "6" at bounding box center [1384, 726] width 24 height 23
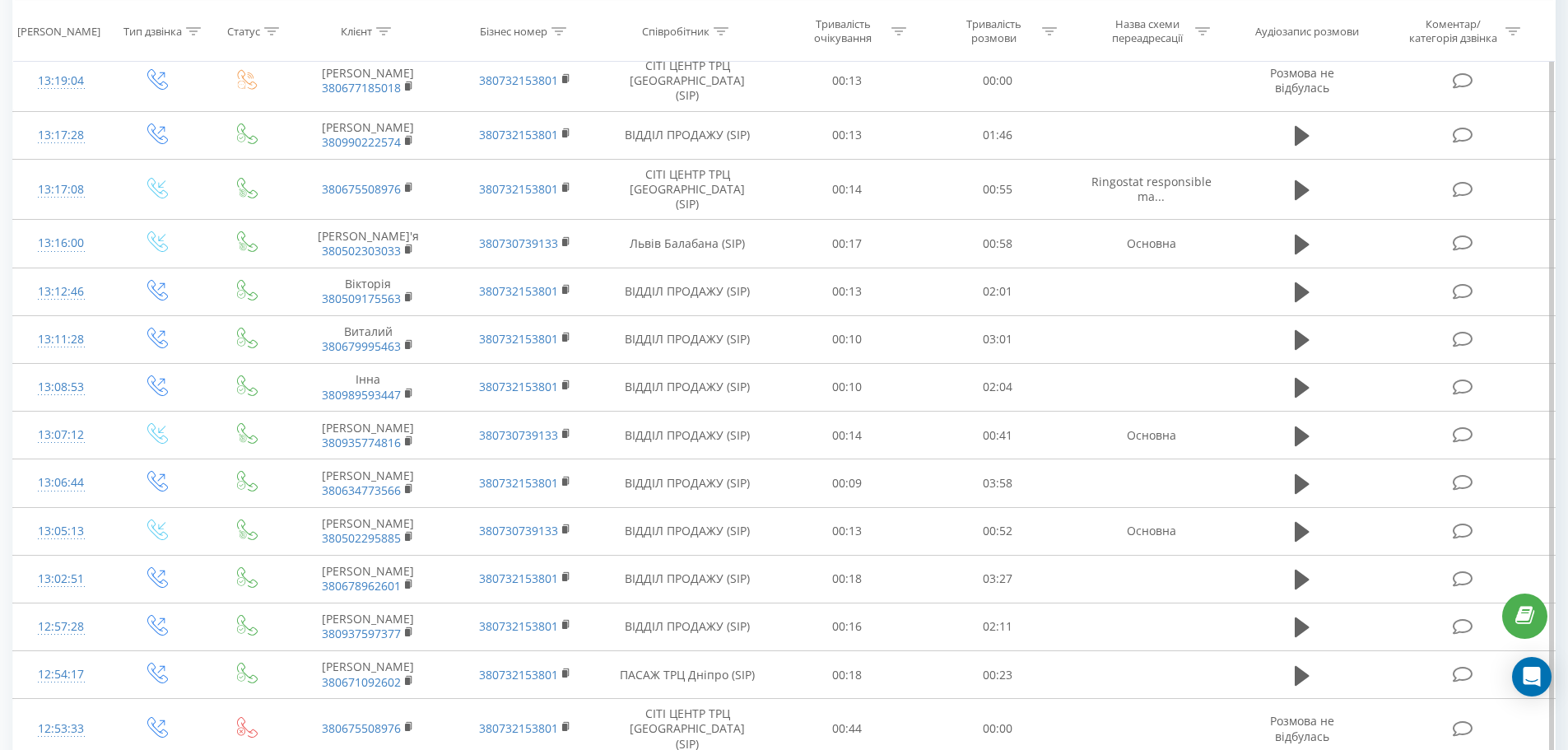
scroll to position [756, 0]
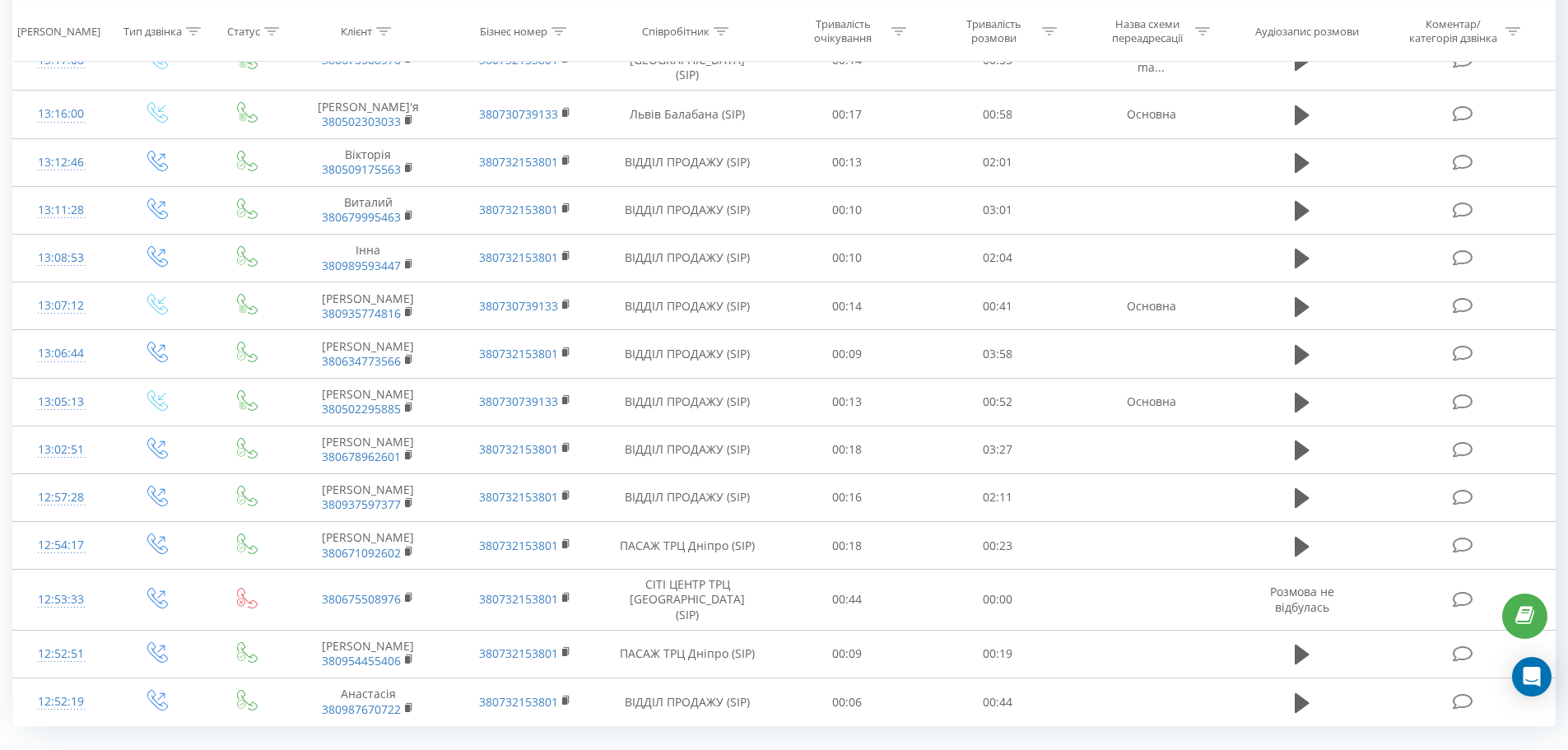
click at [1411, 749] on link "7" at bounding box center [1410, 764] width 24 height 23
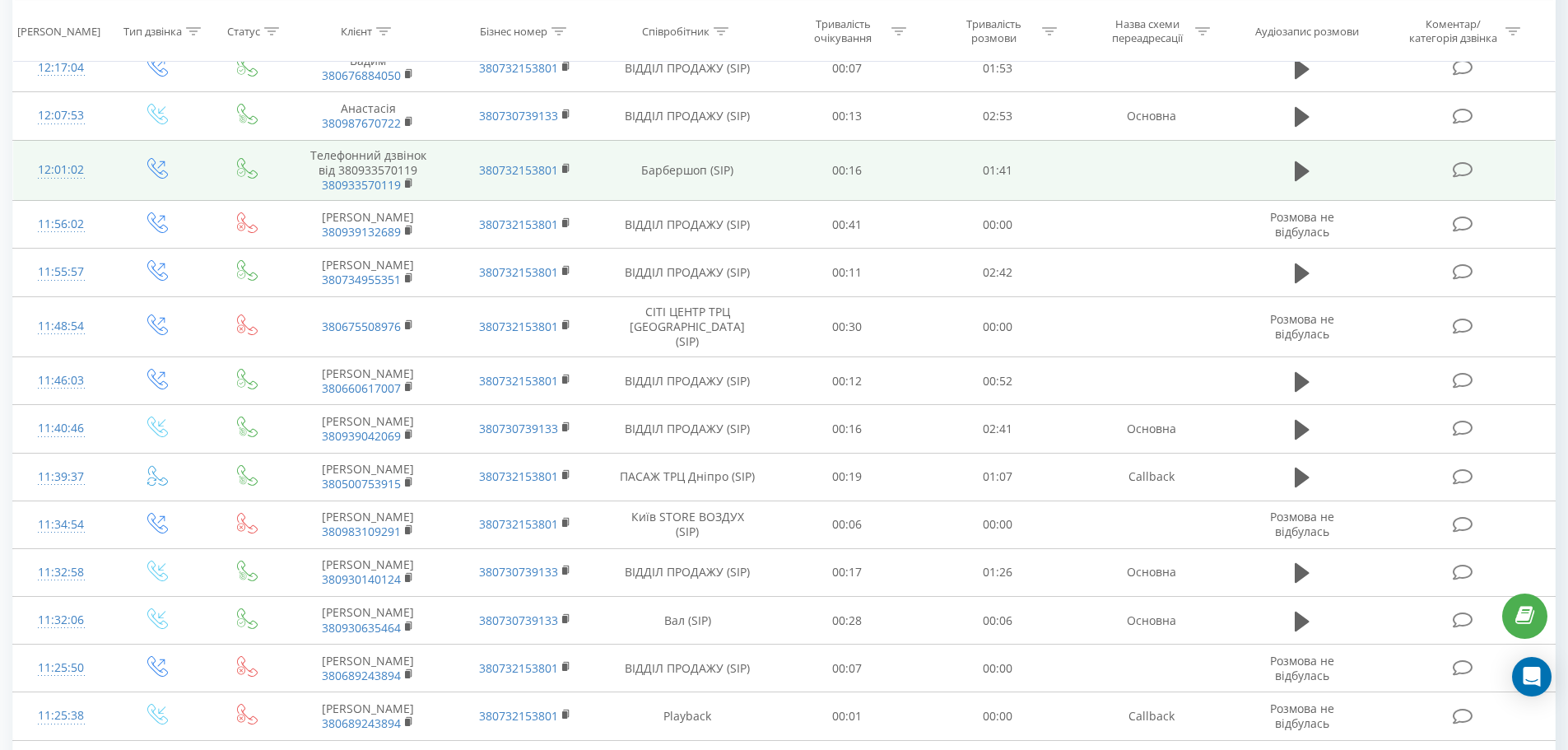
scroll to position [769, 0]
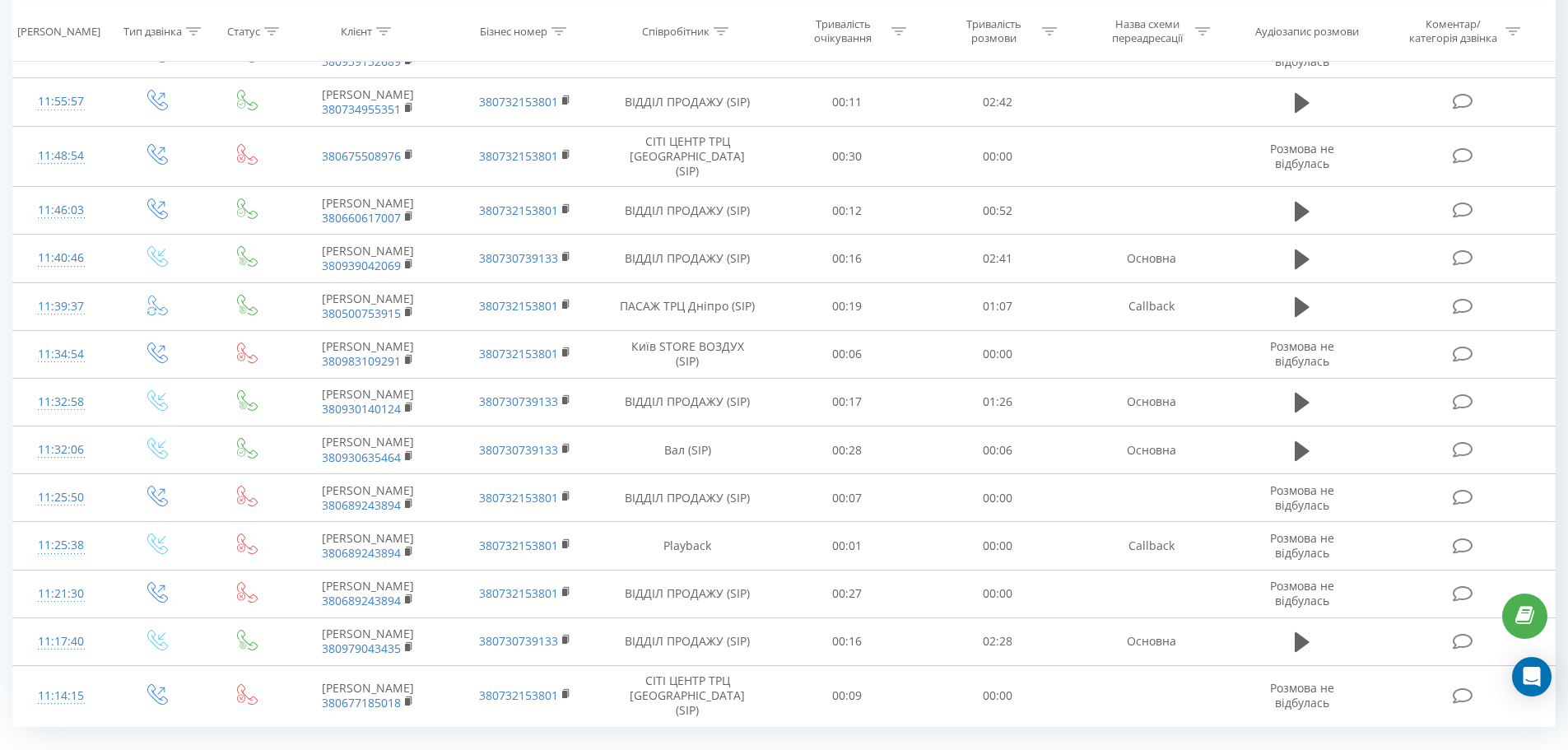
click at [1428, 749] on link "8" at bounding box center [1434, 765] width 24 height 23
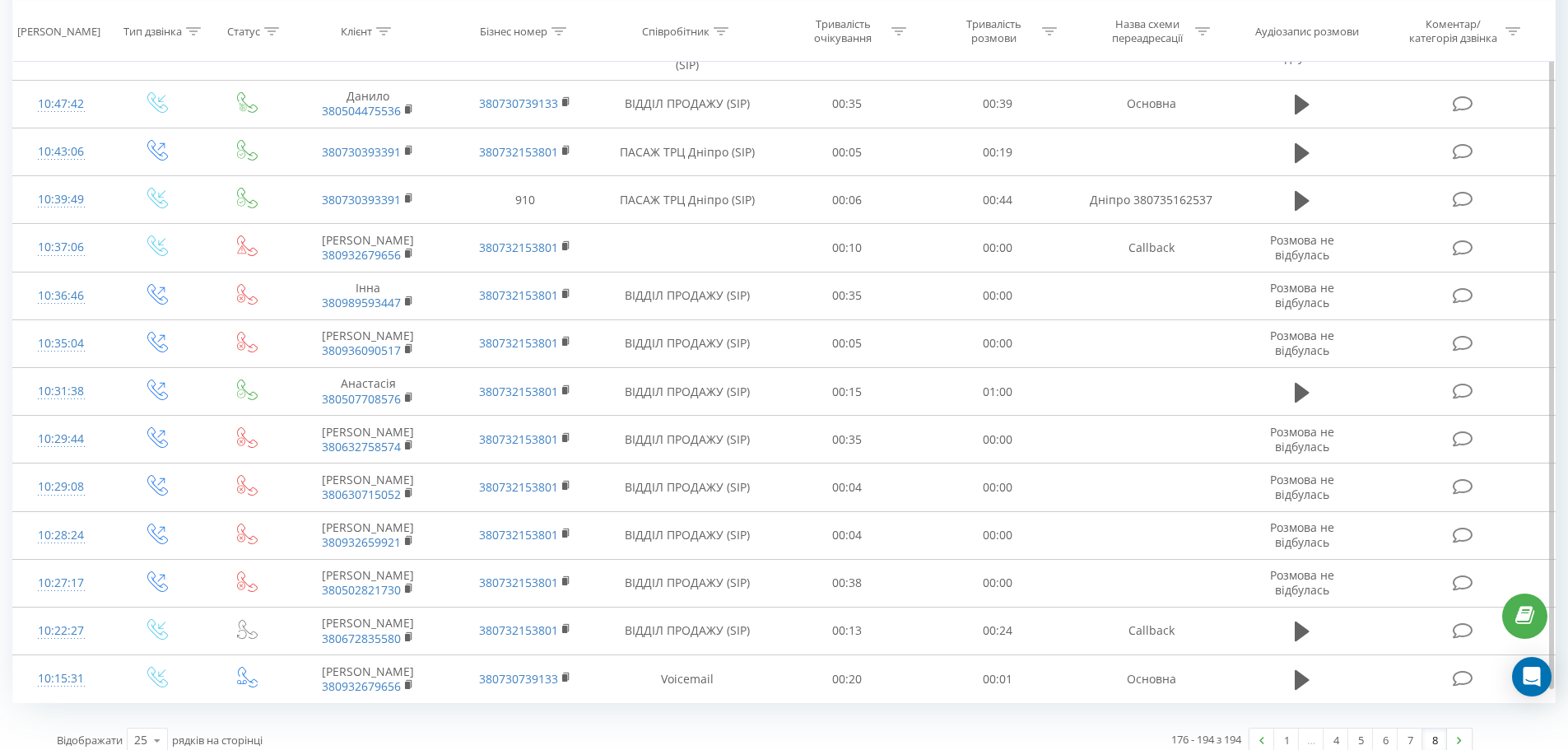
scroll to position [469, 0]
click at [1454, 729] on link at bounding box center [1459, 738] width 24 height 23
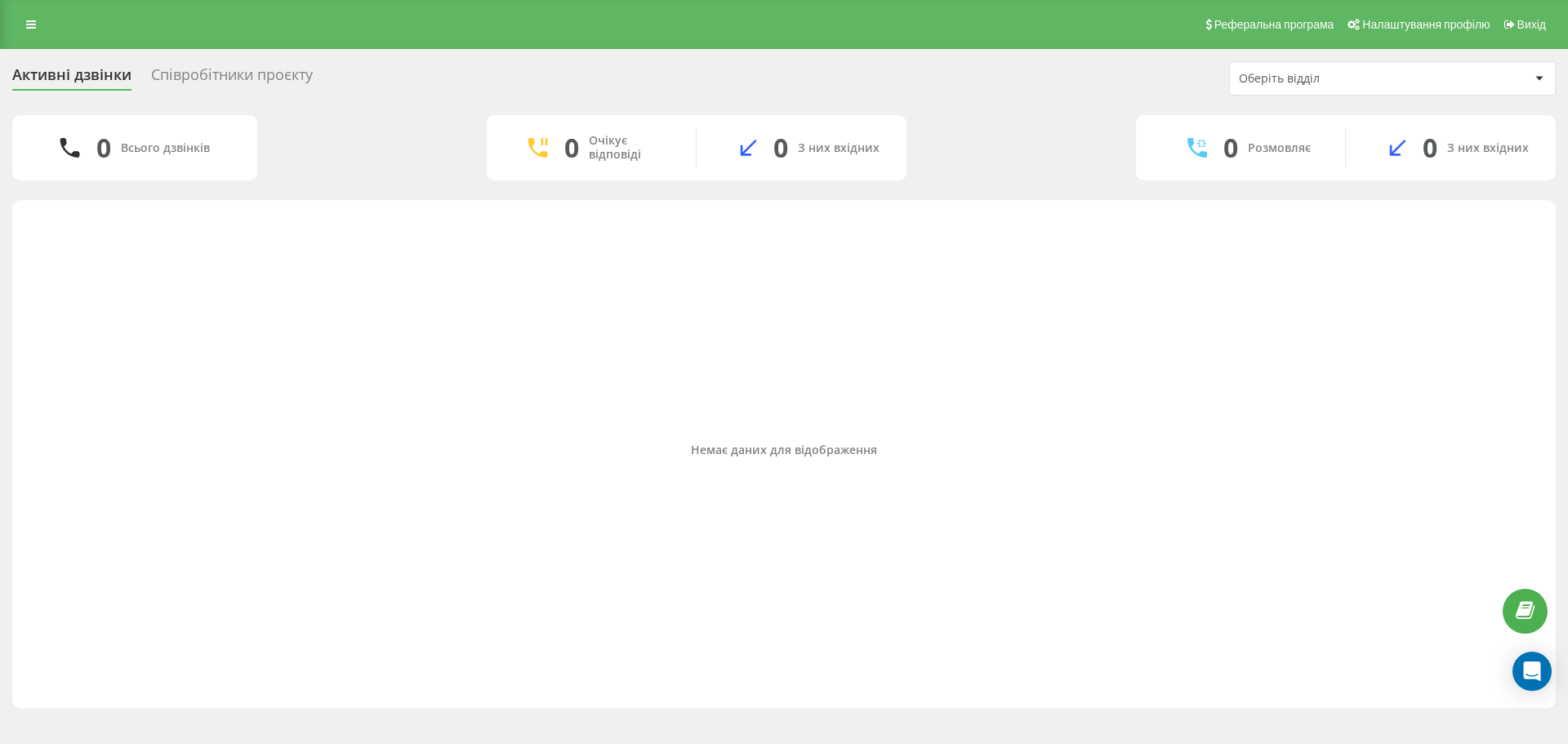
drag, startPoint x: 169, startPoint y: 0, endPoint x: 18, endPoint y: 28, distance: 153.6
click at [18, 28] on link at bounding box center [31, 24] width 29 height 23
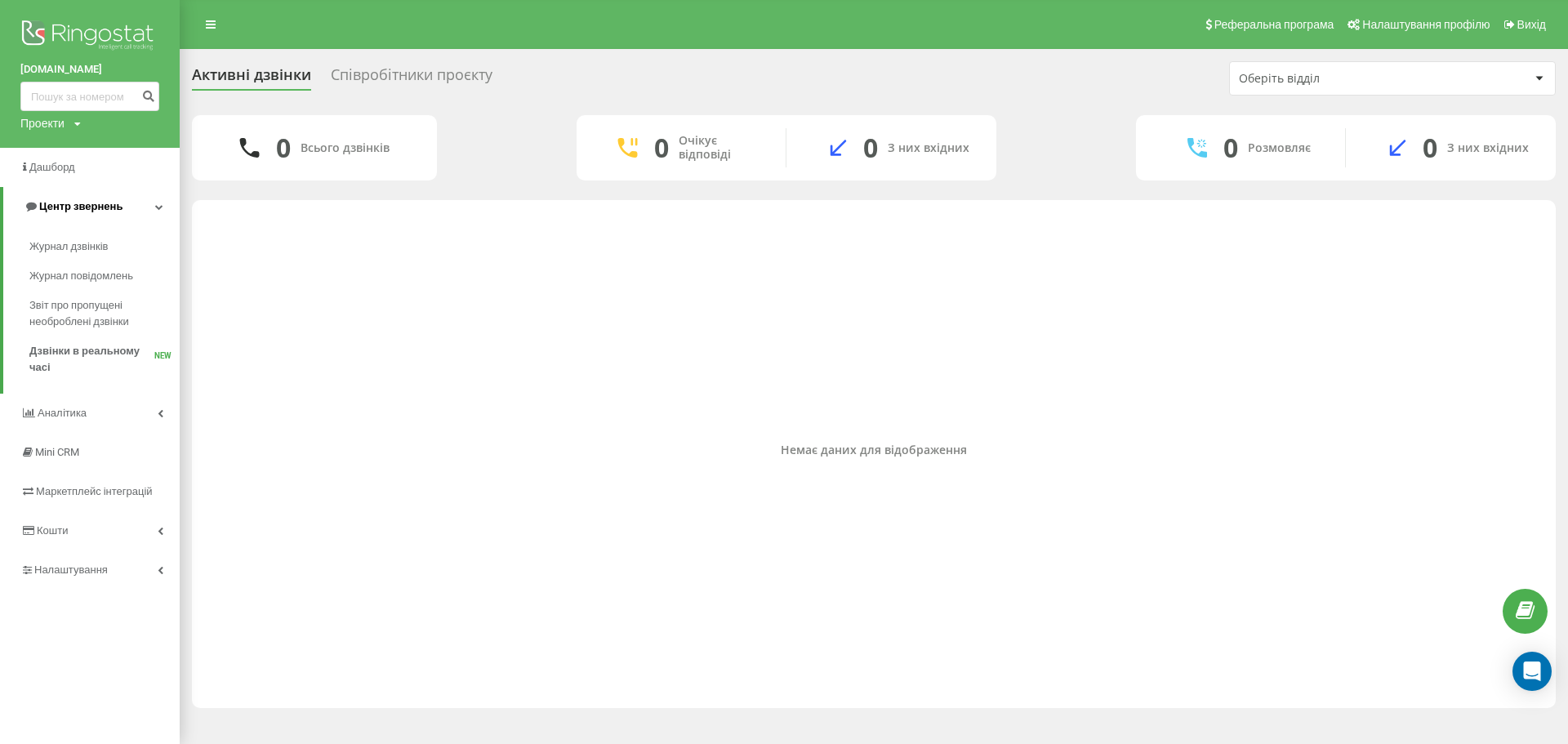
click at [64, 201] on span "Центр звернень" at bounding box center [73, 206] width 99 height 16
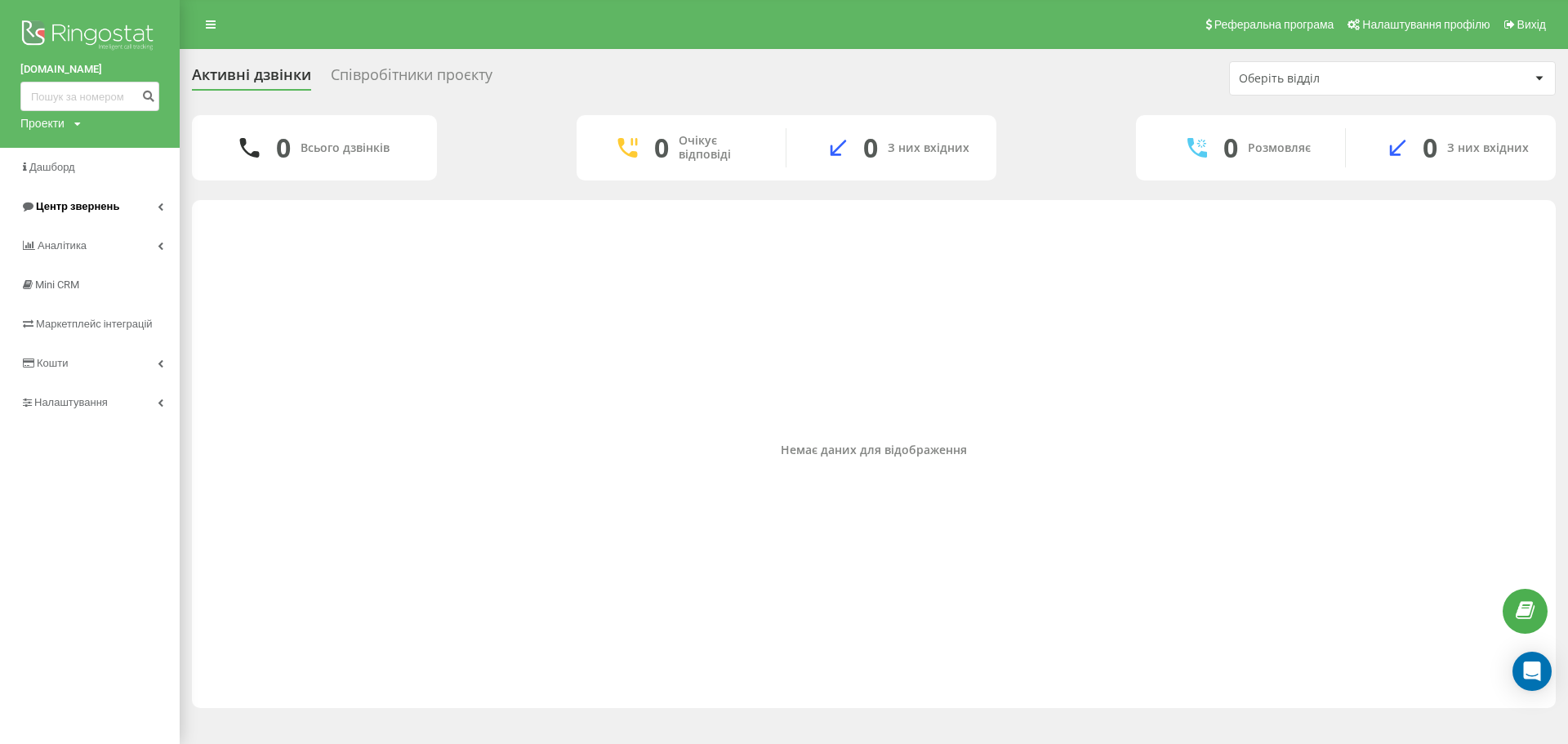
click at [64, 201] on span "Центр звернень" at bounding box center [70, 206] width 99 height 16
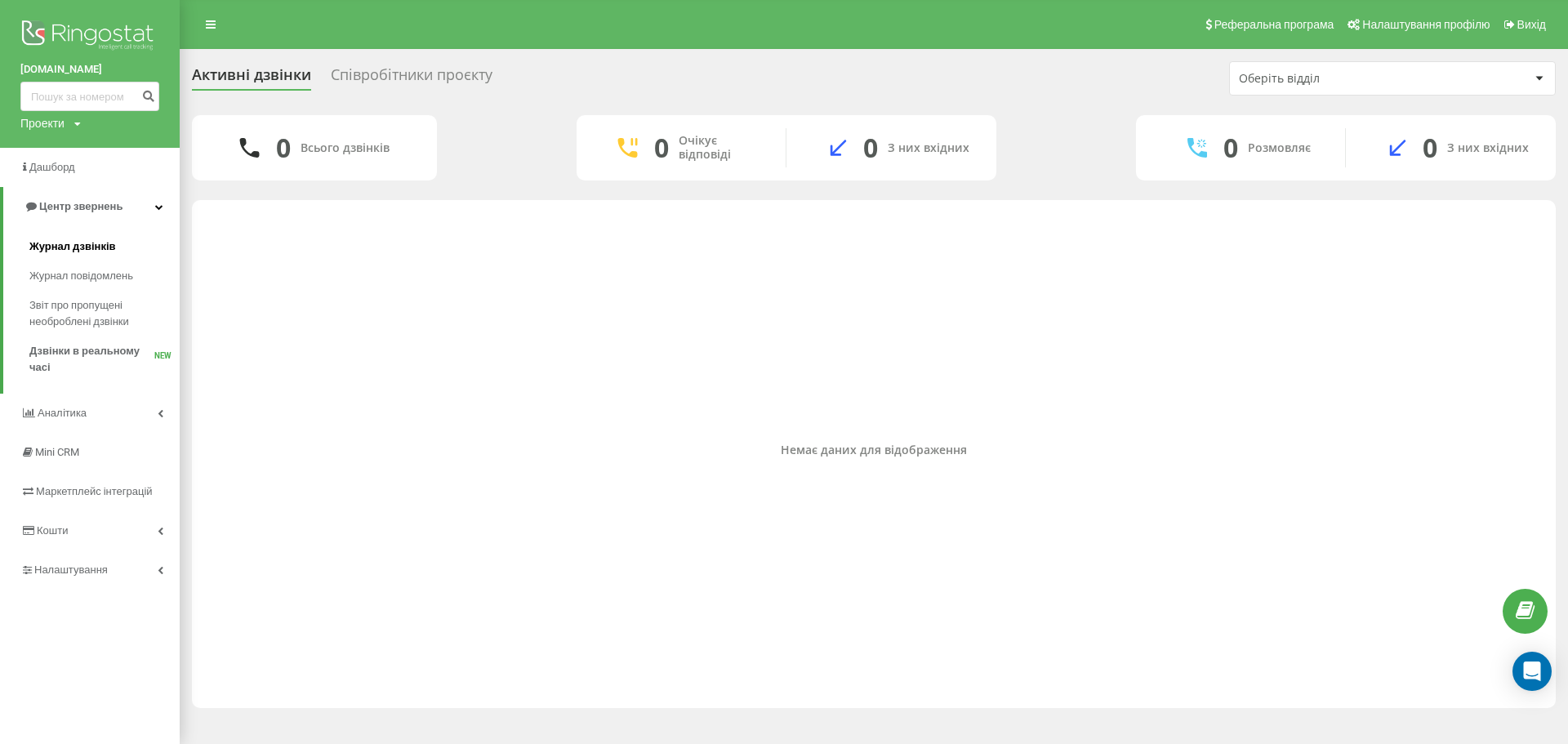
click at [65, 235] on link "Журнал дзвінків" at bounding box center [104, 246] width 150 height 29
